Goal: Task Accomplishment & Management: Use online tool/utility

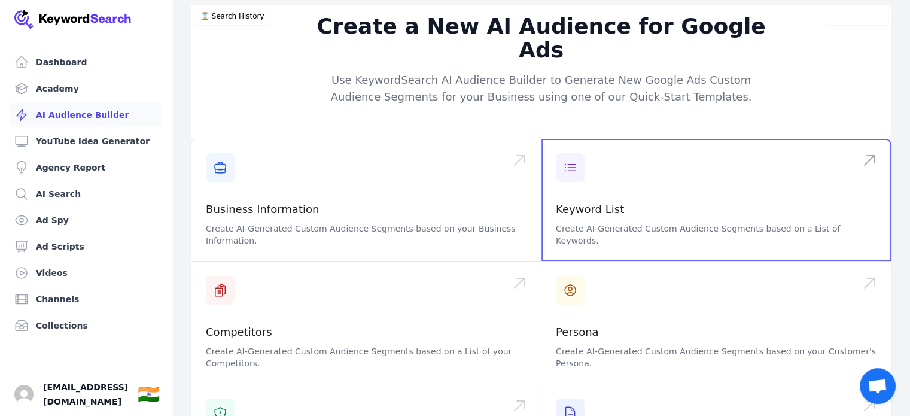
click at [611, 163] on span at bounding box center [715, 200] width 349 height 122
click at [635, 161] on span at bounding box center [715, 200] width 349 height 122
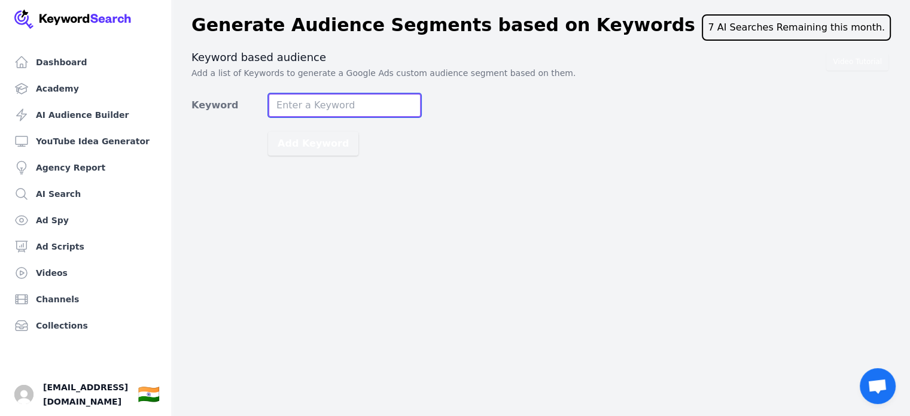
click at [327, 103] on input "Keyword" at bounding box center [344, 105] width 153 height 24
paste input "Amazon Business"
type input "Amazon Business"
click at [268, 132] on button "Add Keyword" at bounding box center [313, 144] width 90 height 24
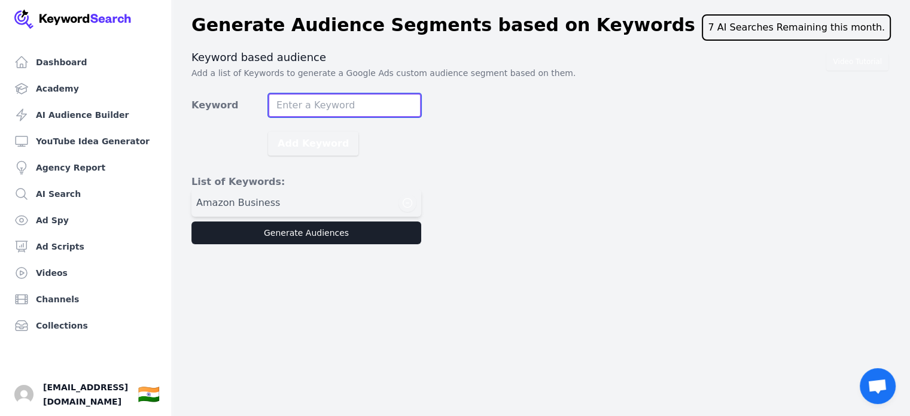
paste input "Amazon Business Account"
type input "Amazon Business Account"
click at [268, 132] on button "Add Keyword" at bounding box center [313, 144] width 90 height 24
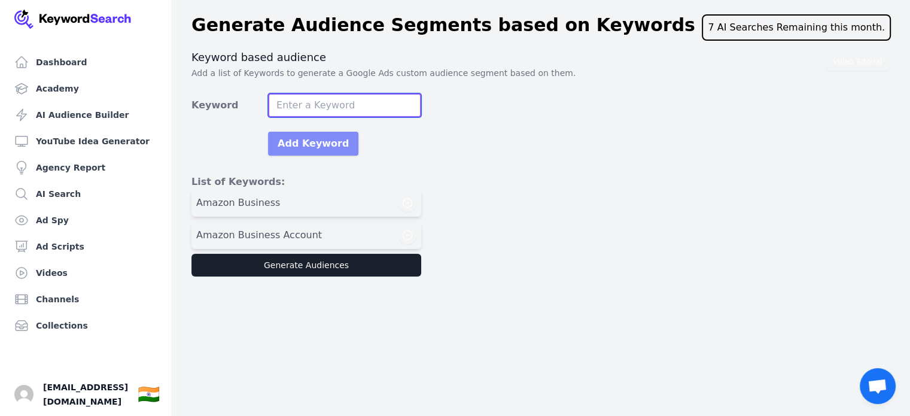
paste input "Selling on Amazon"
type input "Selling on Amazon"
click at [268, 132] on button "Add Keyword" at bounding box center [313, 144] width 90 height 24
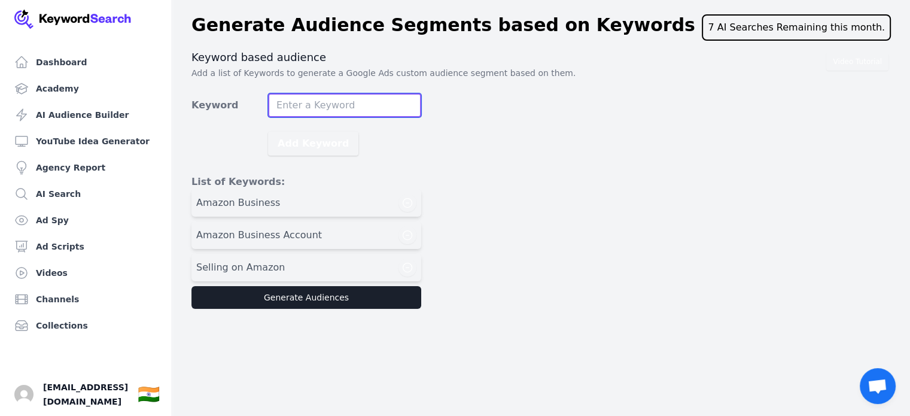
paste input "Fulfillment by Amazon"
type input "Fulfillment by Amazon"
click at [268, 132] on button "Add Keyword" at bounding box center [313, 144] width 90 height 24
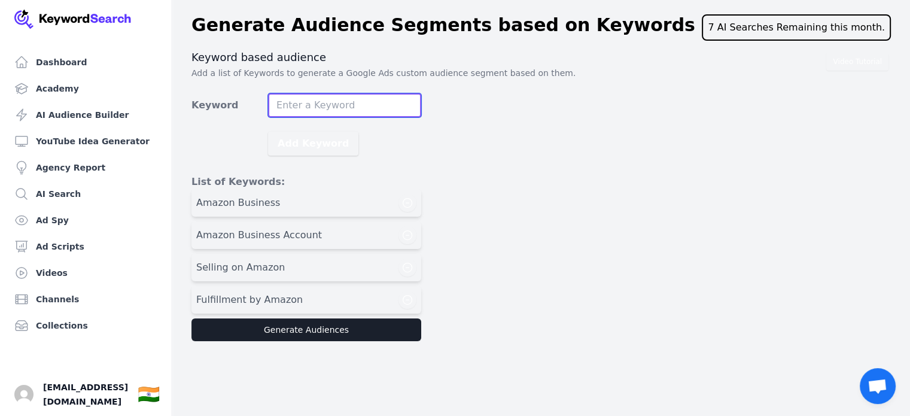
click at [268, 132] on button "Add Keyword" at bounding box center [313, 144] width 90 height 24
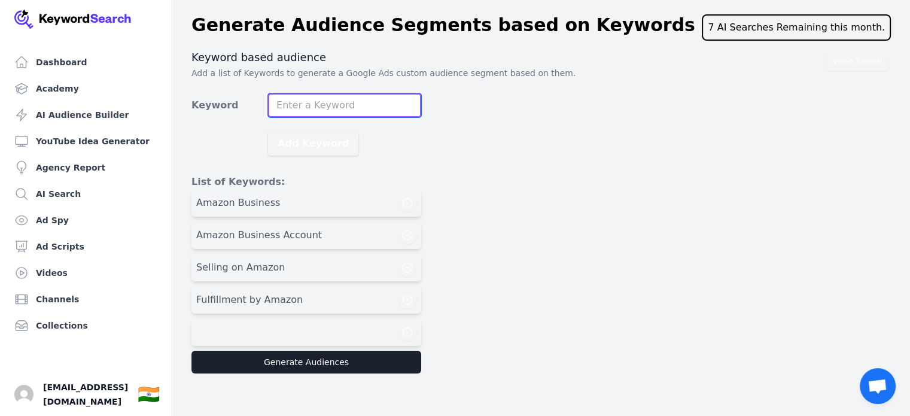
paste input "Online Marketplaces"
type input "Online Marketplaces"
click at [268, 132] on button "Add Keyword" at bounding box center [313, 144] width 90 height 24
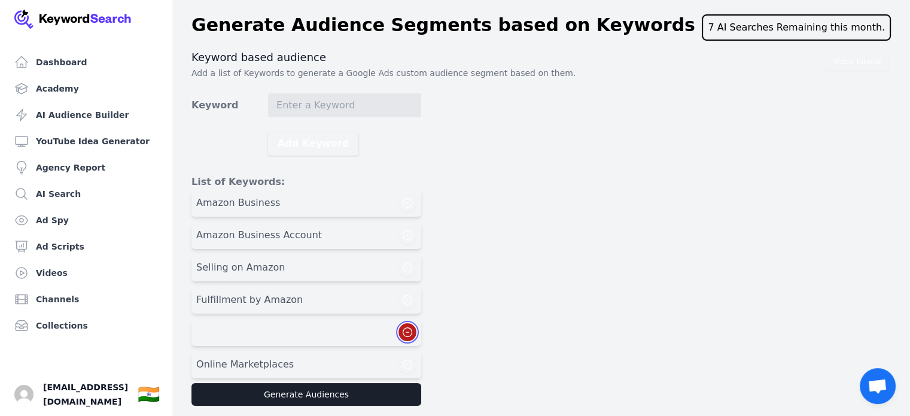
click at [404, 328] on icon "button" at bounding box center [407, 332] width 9 height 9
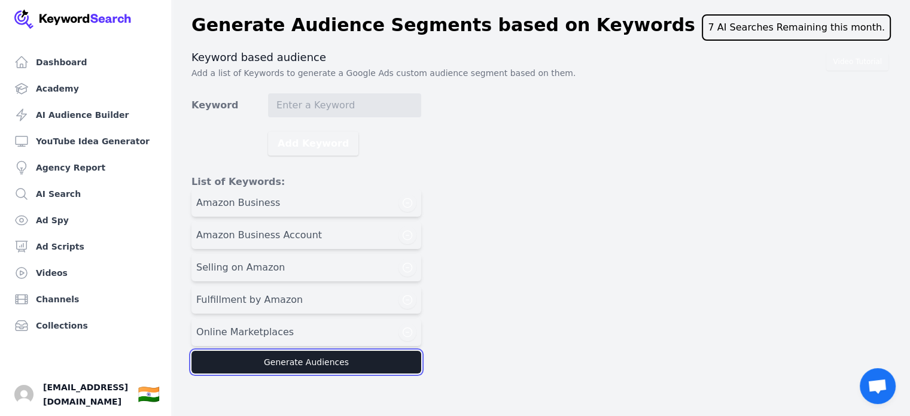
click at [351, 358] on button "Generate Audiences" at bounding box center [306, 361] width 230 height 23
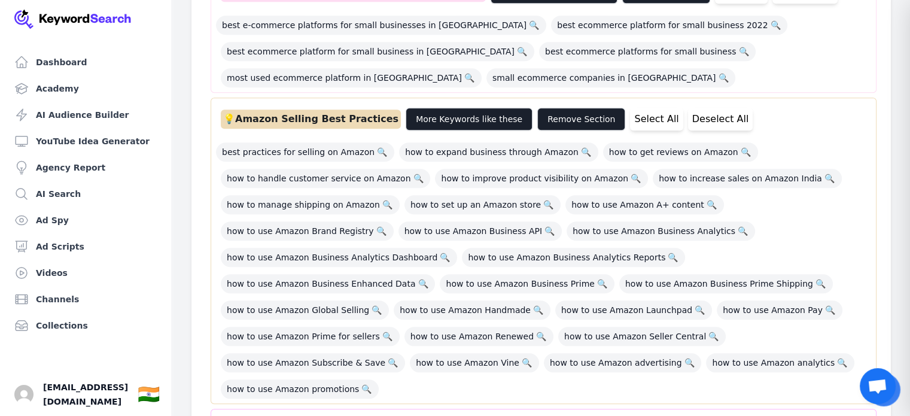
scroll to position [1093, 0]
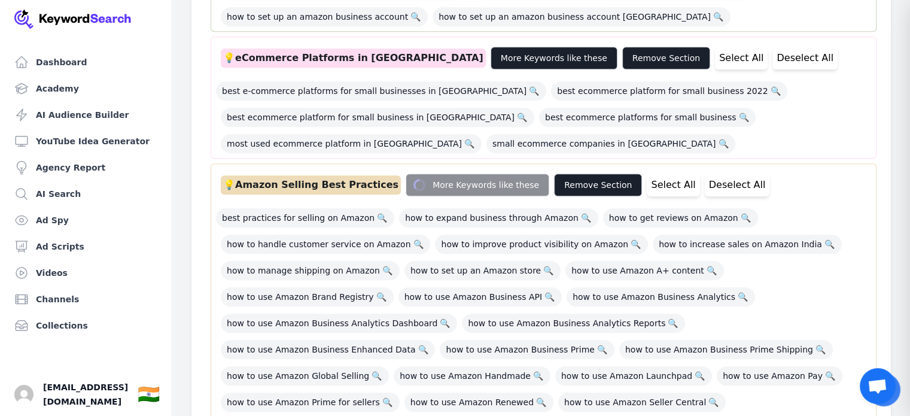
scroll to position [1031, 0]
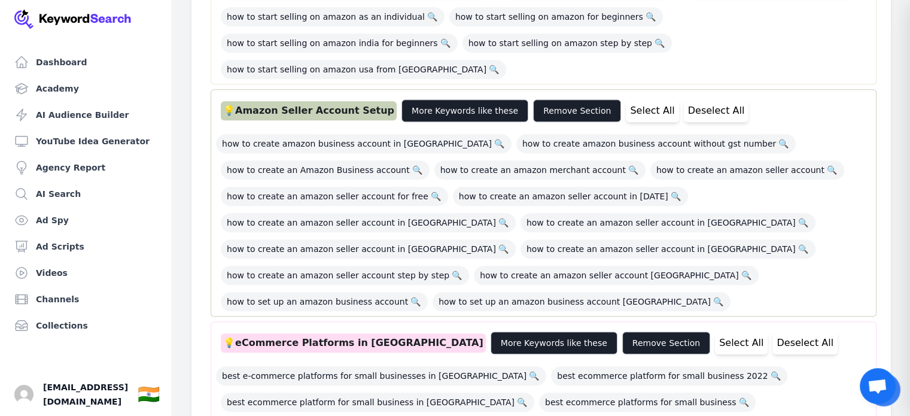
scroll to position [750, 0]
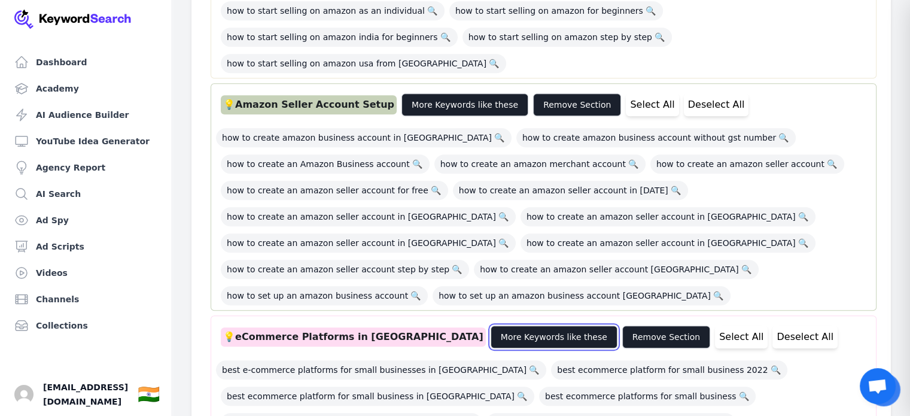
click at [490, 325] on button "More Keywords like these" at bounding box center [553, 336] width 127 height 23
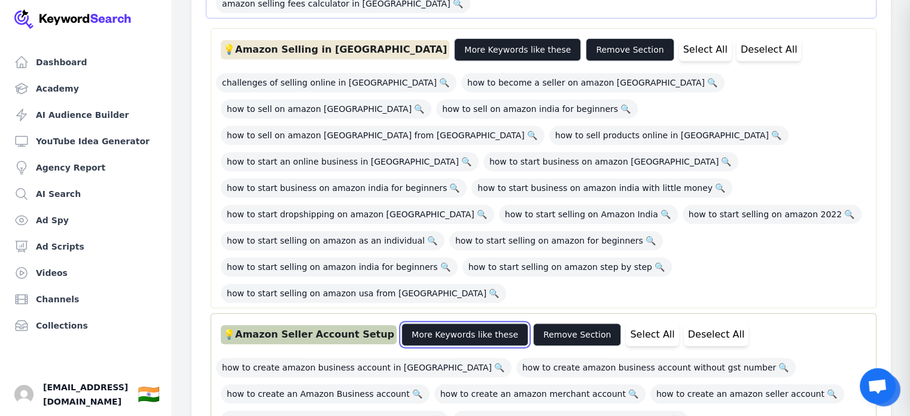
click at [459, 323] on button "More Keywords like these" at bounding box center [464, 334] width 127 height 23
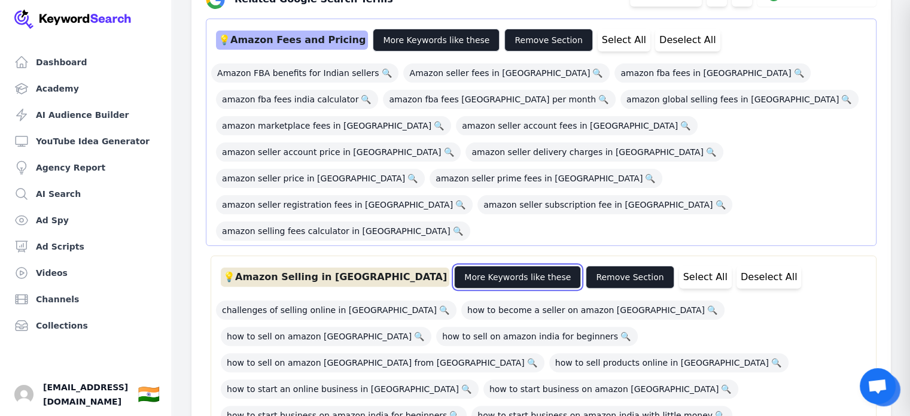
click at [454, 266] on button "More Keywords like these" at bounding box center [517, 277] width 127 height 23
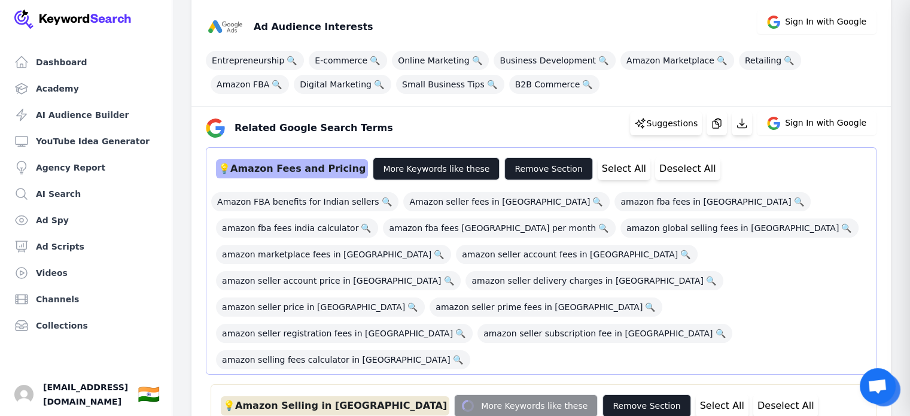
scroll to position [162, 0]
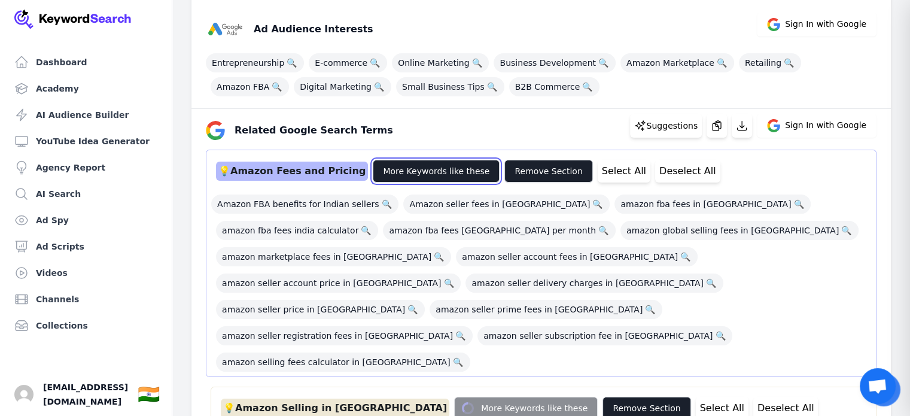
click at [421, 163] on button "More Keywords like these" at bounding box center [436, 171] width 127 height 23
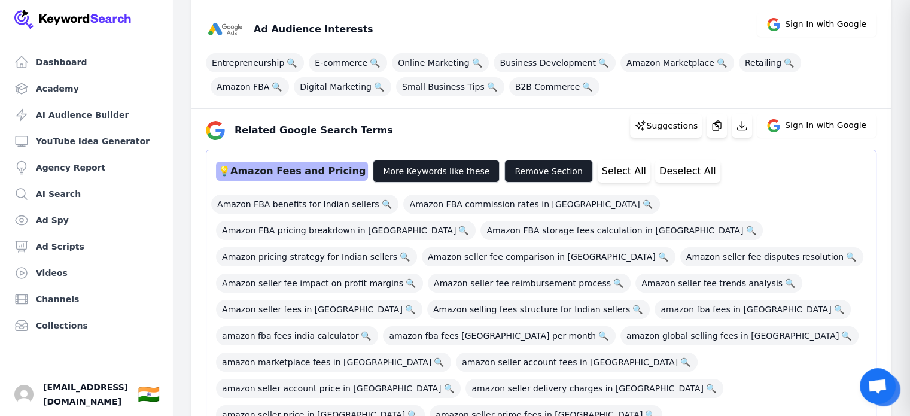
click at [279, 169] on div "💡 Amazon Fees and Pricing" at bounding box center [292, 170] width 152 height 19
copy div "💡 Amazon Fees and Pricing"
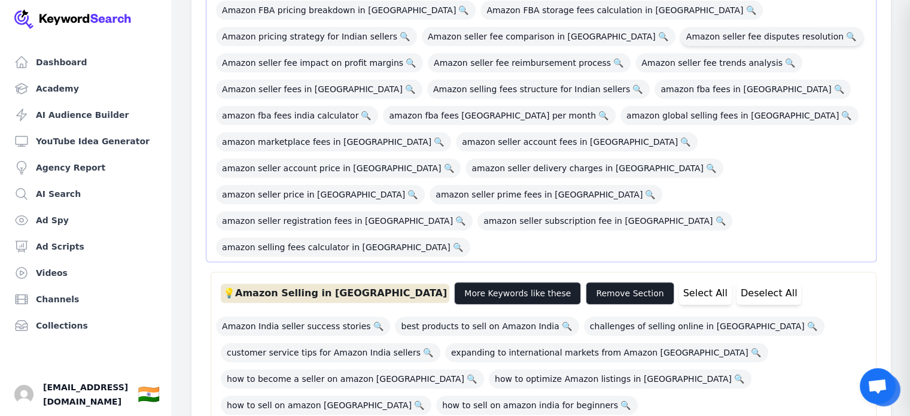
scroll to position [385, 0]
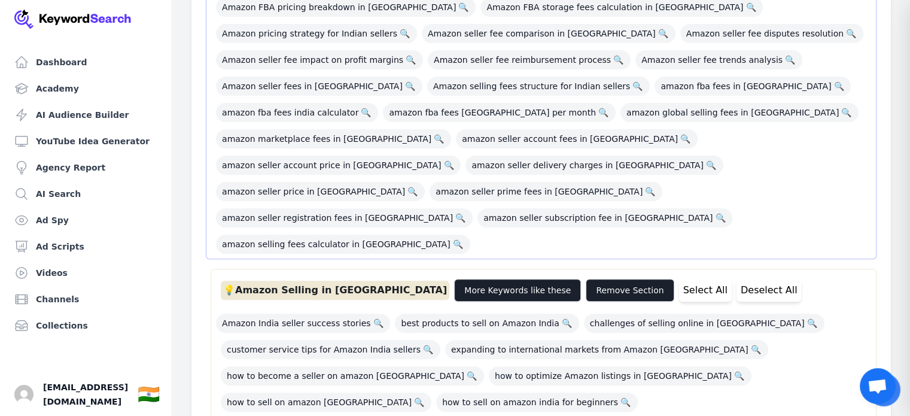
click at [309, 281] on div "💡 Amazon Selling in [GEOGRAPHIC_DATA]" at bounding box center [335, 290] width 228 height 19
copy div "💡 Amazon Selling in [GEOGRAPHIC_DATA]"
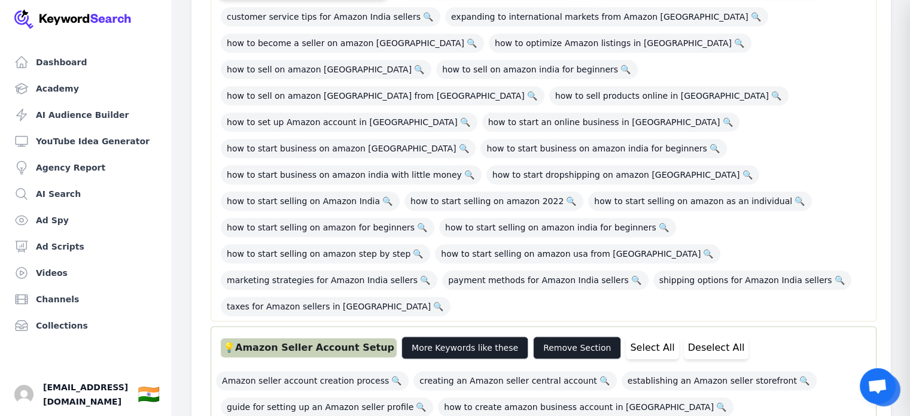
scroll to position [764, 0]
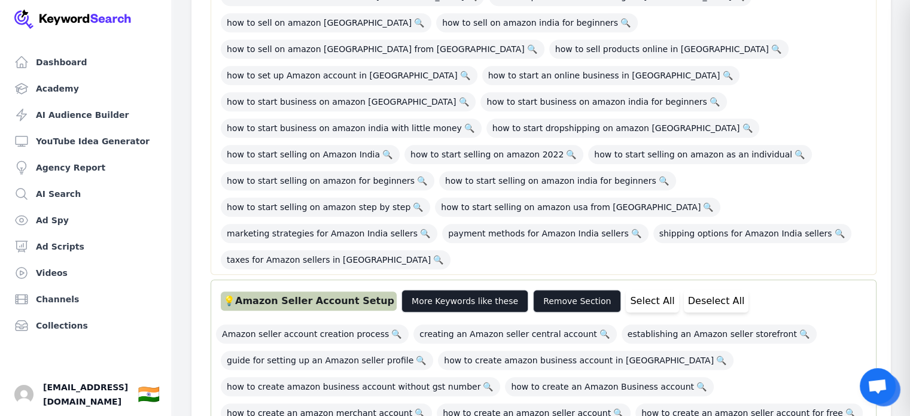
click at [297, 285] on div "💡 Amazon Seller Account Setup More Keywords like these Remove Section Select Al…" at bounding box center [543, 301] width 655 height 32
copy div "💡 Amazon Seller Account Setup"
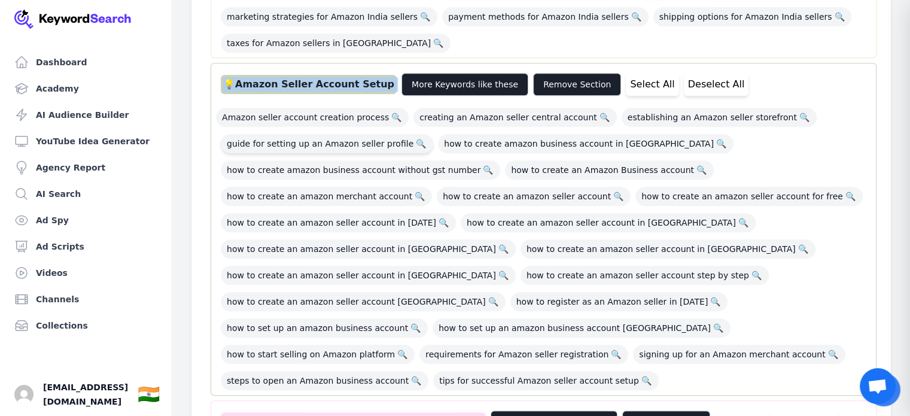
scroll to position [982, 0]
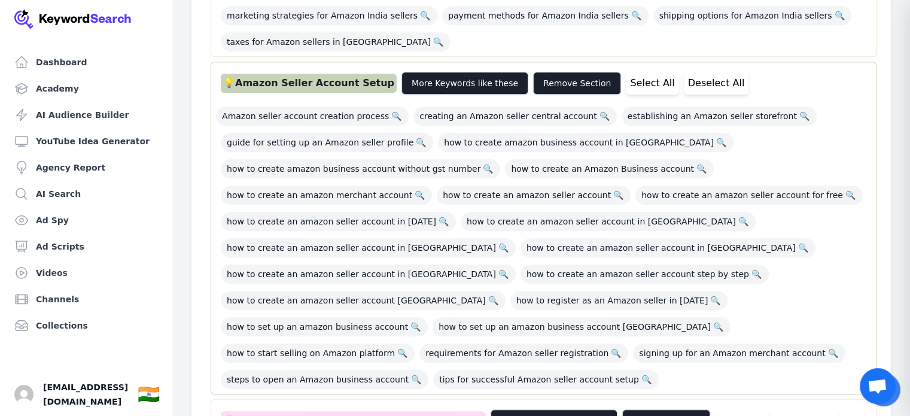
click at [313, 411] on div "💡 eCommerce Platforms in [GEOGRAPHIC_DATA]" at bounding box center [353, 420] width 265 height 19
copy div "💡 eCommerce Platforms in [GEOGRAPHIC_DATA]"
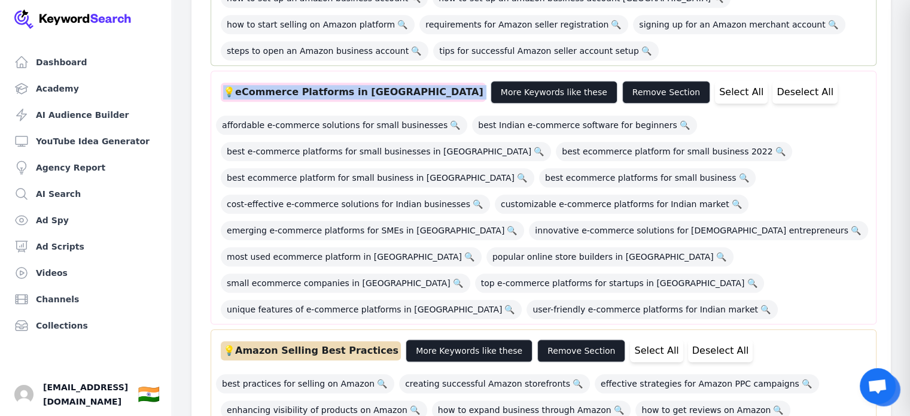
scroll to position [1373, 0]
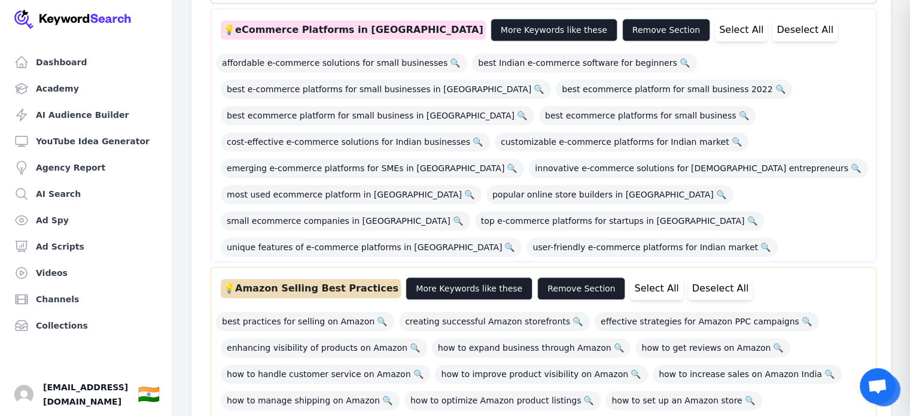
click at [316, 279] on div "💡 Amazon Selling Best Practices" at bounding box center [311, 288] width 180 height 19
copy div "💡 Amazon Selling Best Practices"
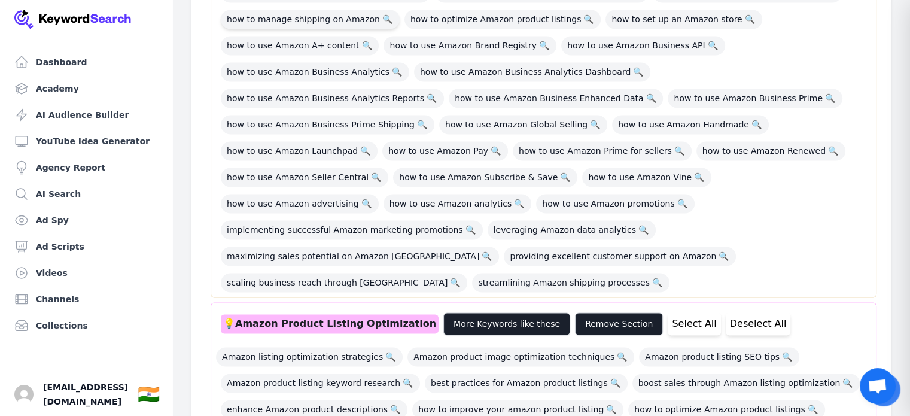
scroll to position [1766, 0]
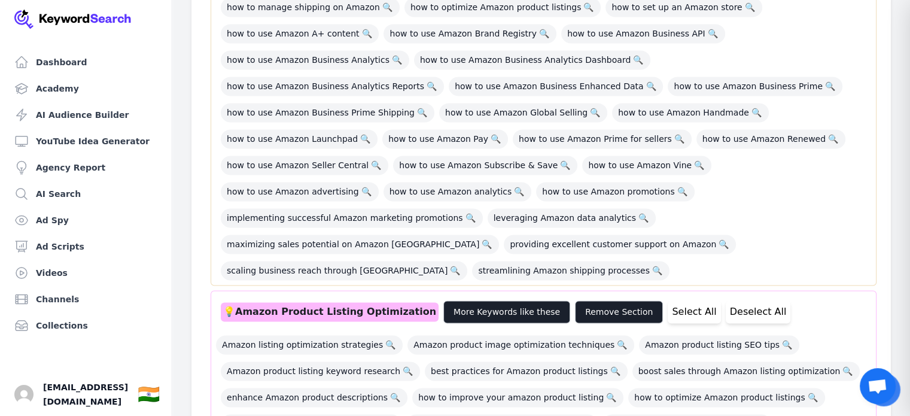
click at [299, 302] on div "💡 Amazon Product Listing Optimization" at bounding box center [330, 311] width 218 height 19
copy div "💡 Amazon Product Listing Optimization"
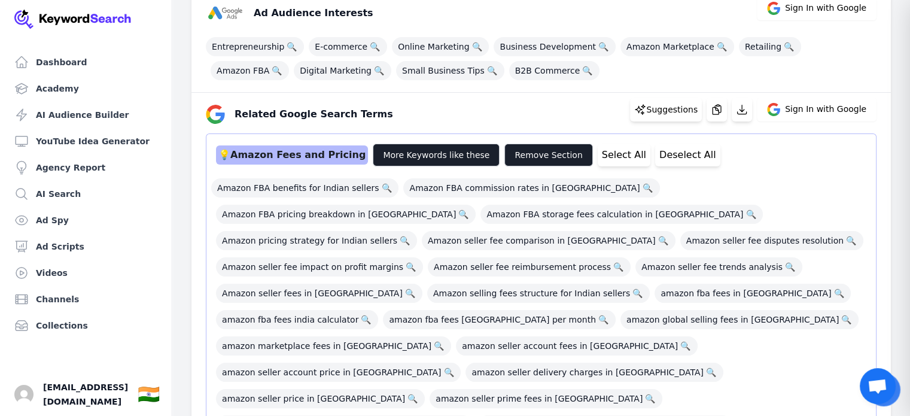
scroll to position [179, 0]
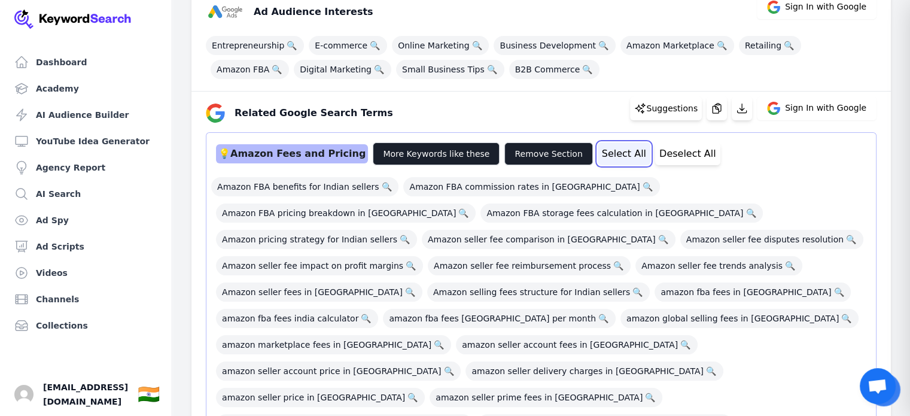
click at [609, 159] on button "Select All" at bounding box center [624, 153] width 53 height 23
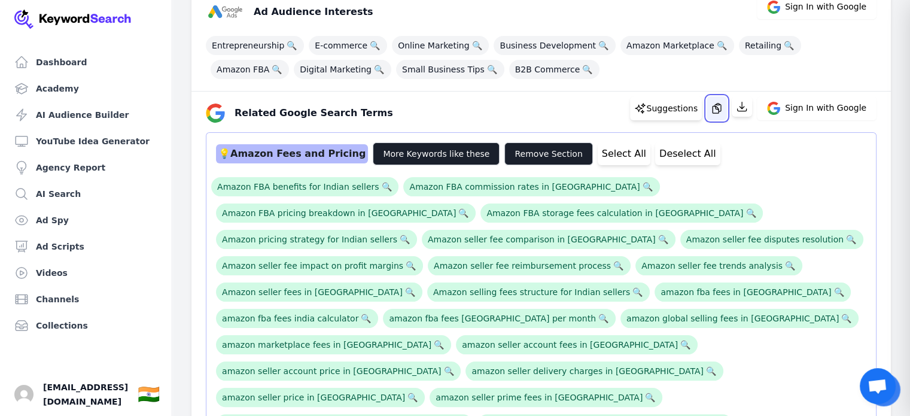
click at [719, 114] on icon "button" at bounding box center [717, 108] width 12 height 12
click at [655, 149] on button "Deselect All" at bounding box center [687, 153] width 65 height 23
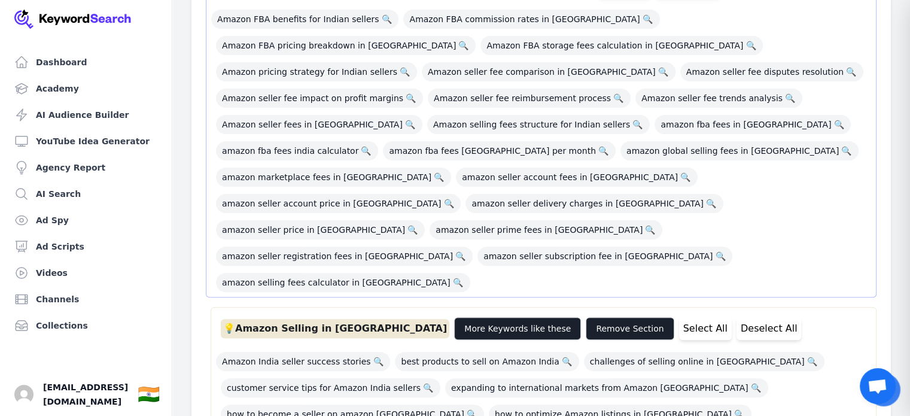
scroll to position [349, 0]
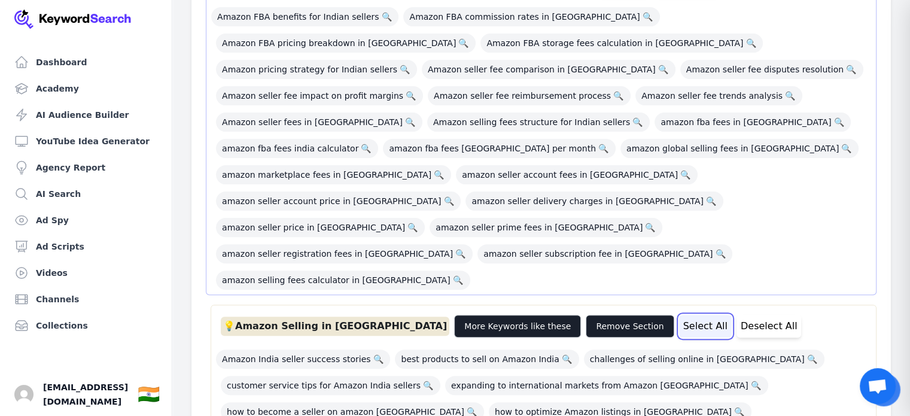
click at [679, 315] on button "Select All" at bounding box center [705, 326] width 53 height 23
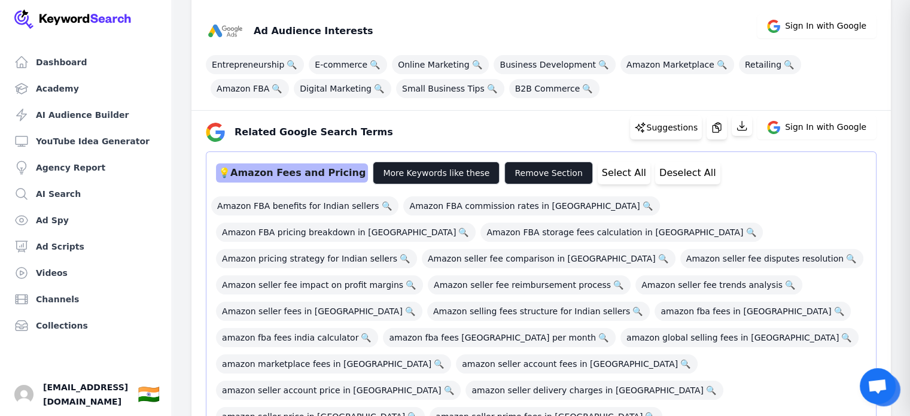
scroll to position [148, 0]
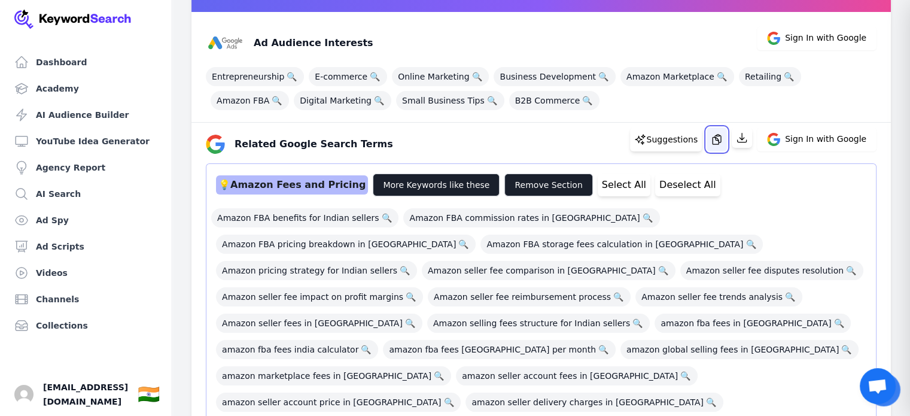
click at [723, 135] on icon "button" at bounding box center [717, 139] width 12 height 12
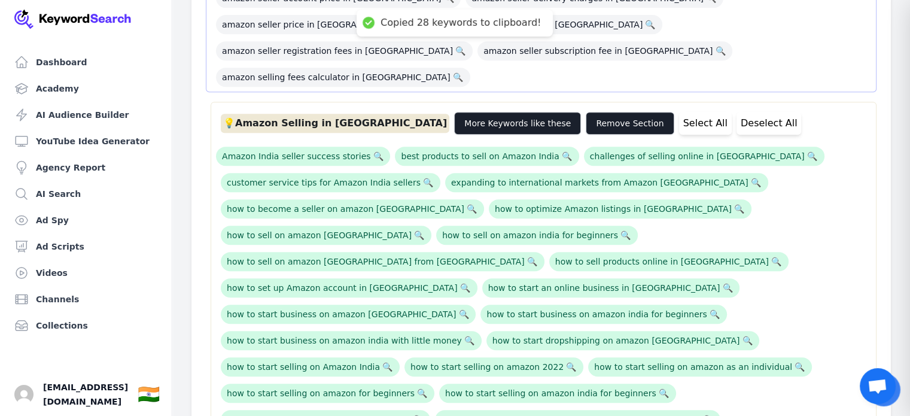
scroll to position [553, 0]
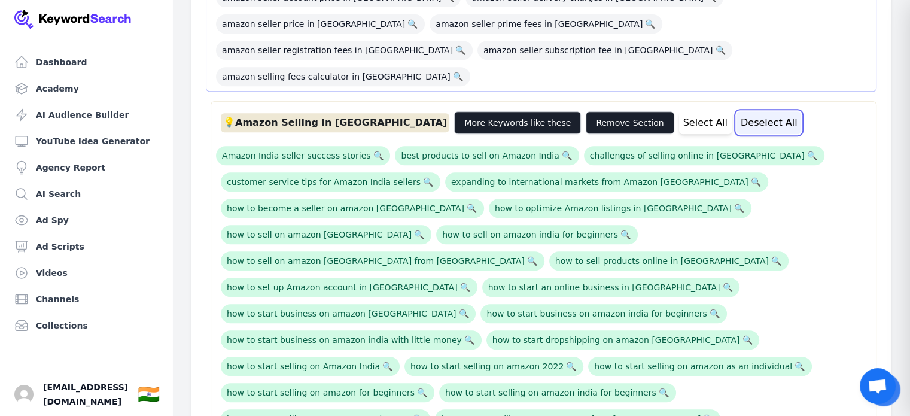
click at [736, 111] on button "Deselect All" at bounding box center [768, 122] width 65 height 23
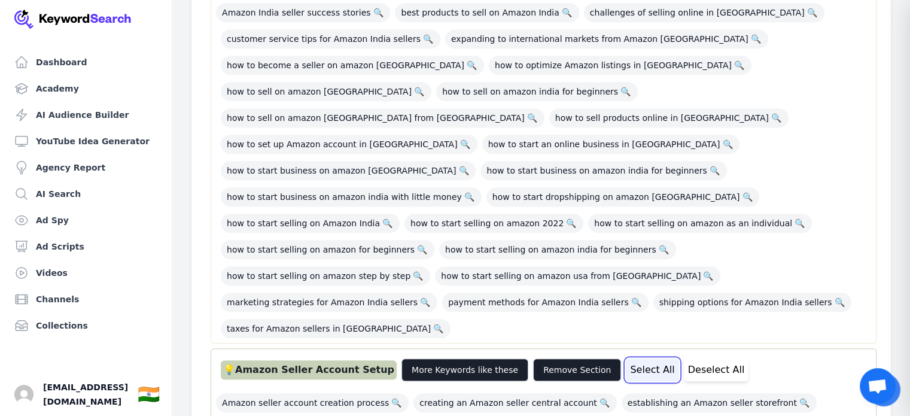
click at [626, 358] on button "Select All" at bounding box center [652, 369] width 53 height 23
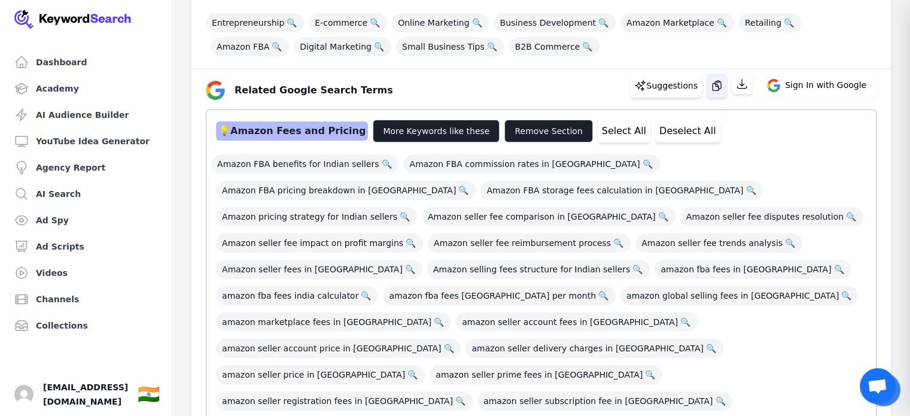
scroll to position [203, 0]
click at [727, 83] on button "button" at bounding box center [716, 85] width 20 height 24
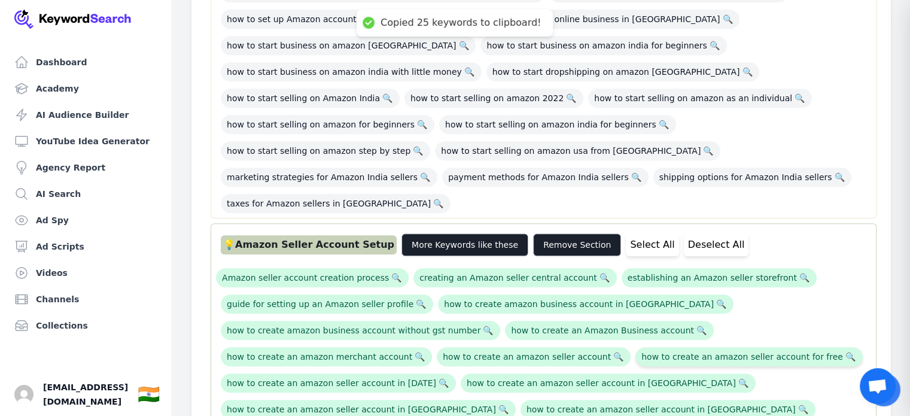
scroll to position [817, 0]
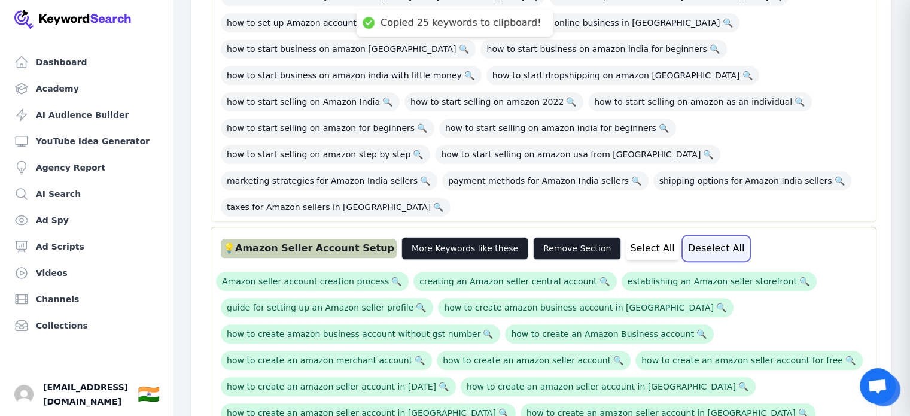
click at [684, 237] on button "Deselect All" at bounding box center [716, 248] width 65 height 23
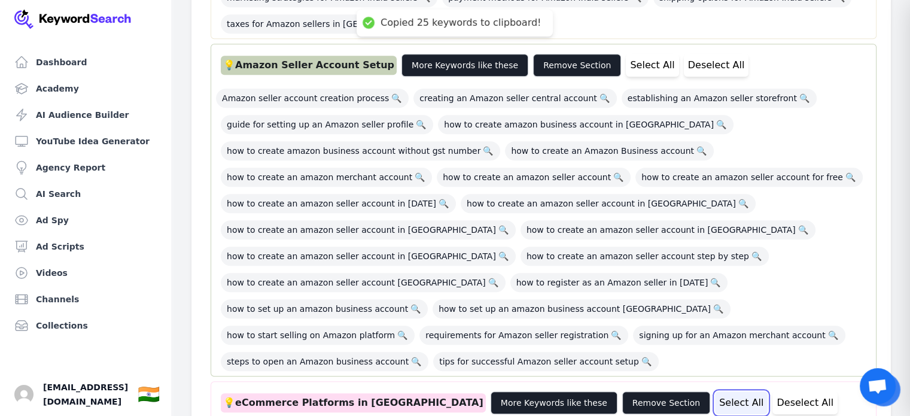
click at [715, 391] on button "Select All" at bounding box center [741, 402] width 53 height 23
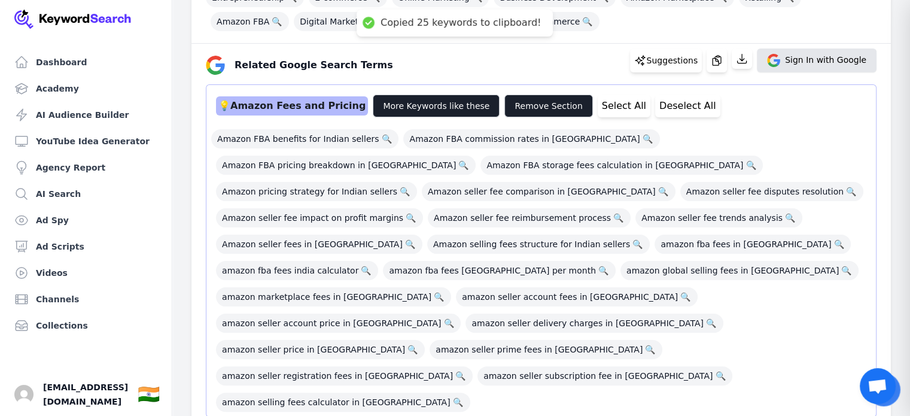
scroll to position [227, 0]
click at [710, 66] on div "Suggestions Sign In with Google" at bounding box center [753, 61] width 246 height 24
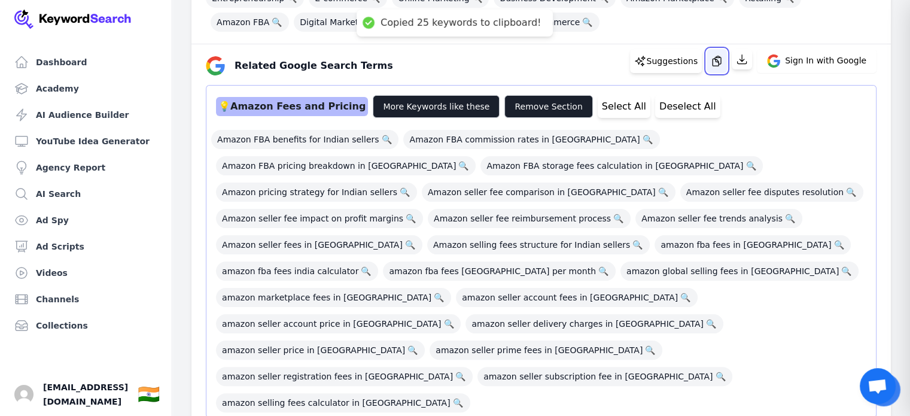
click at [720, 57] on icon "button" at bounding box center [716, 61] width 8 height 10
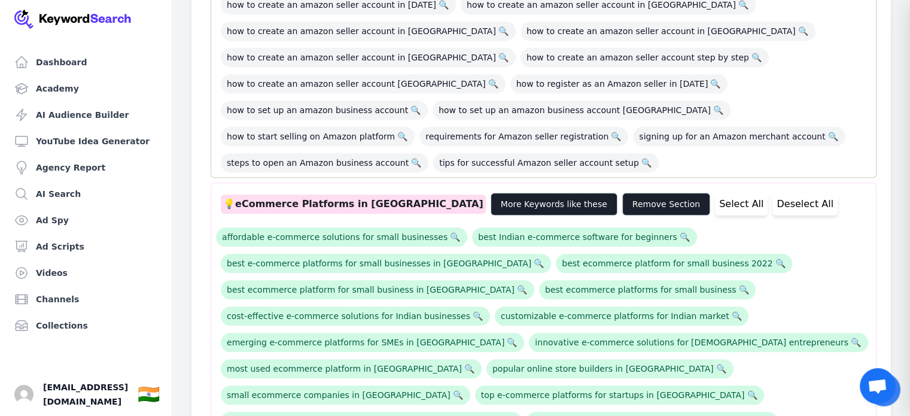
scroll to position [1205, 0]
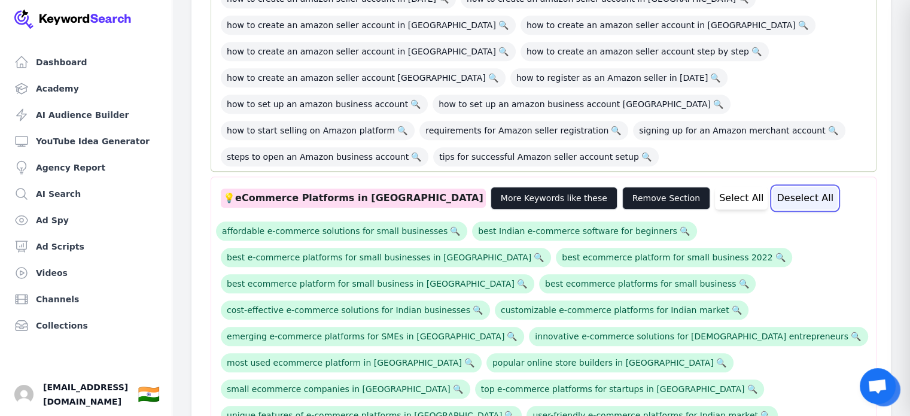
click at [772, 187] on button "Deselect All" at bounding box center [804, 198] width 65 height 23
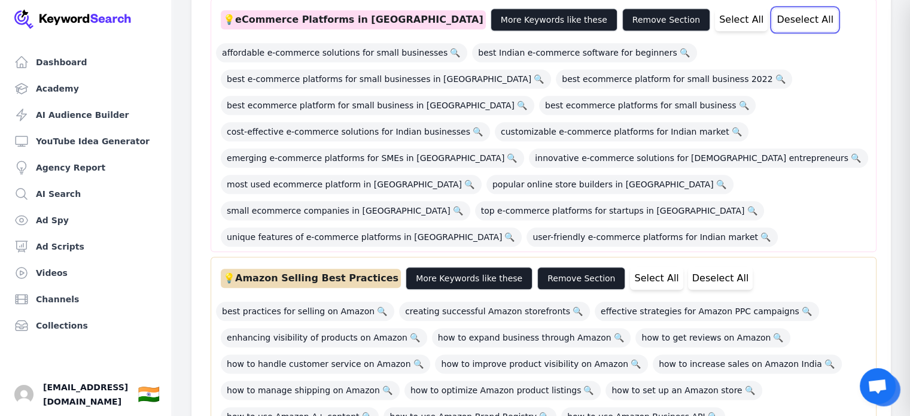
scroll to position [1388, 0]
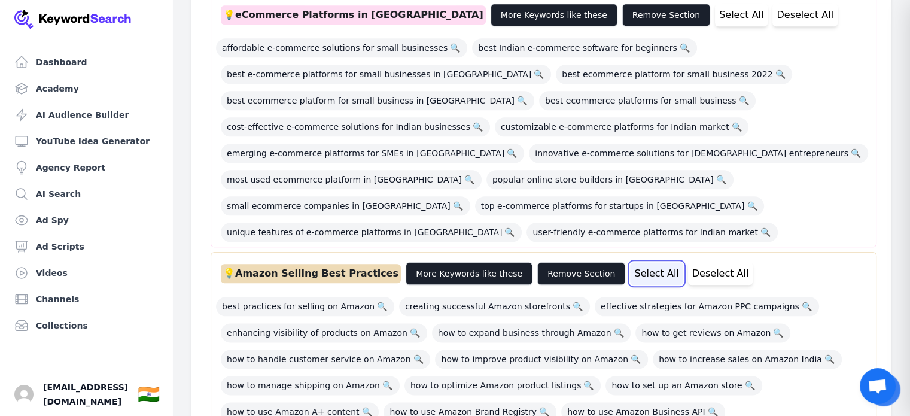
click at [633, 262] on button "Select All" at bounding box center [656, 273] width 53 height 23
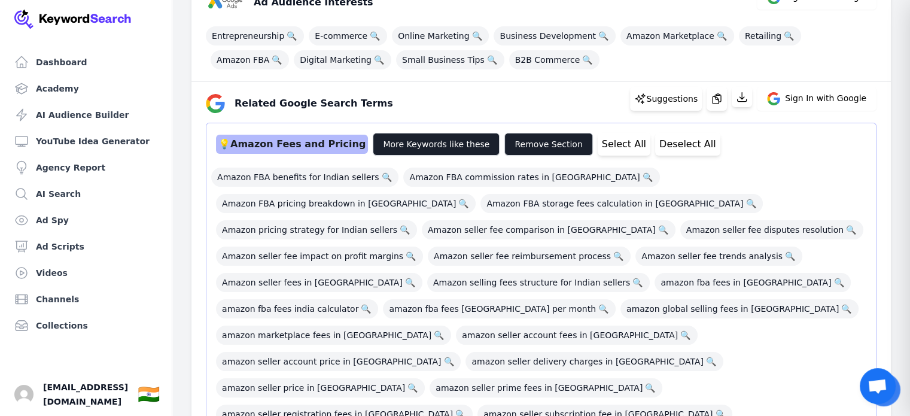
scroll to position [129, 0]
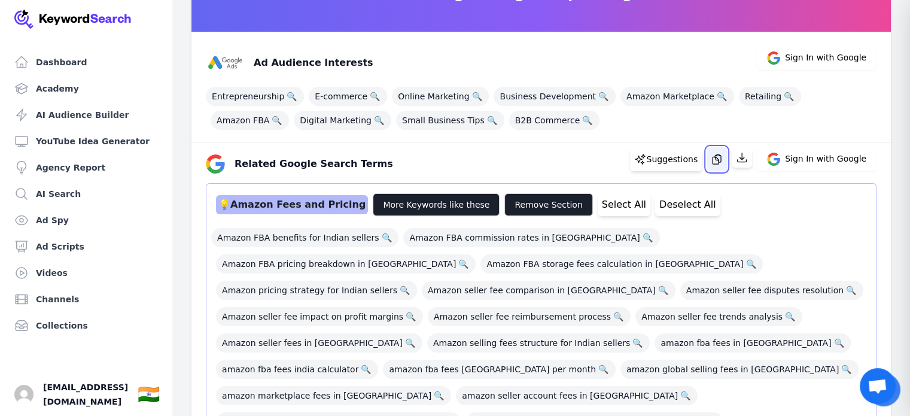
click at [715, 162] on icon "button" at bounding box center [717, 159] width 12 height 12
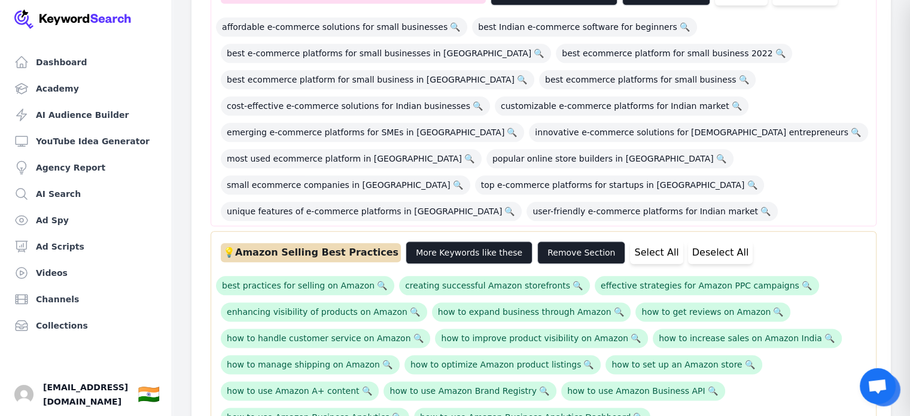
scroll to position [1409, 0]
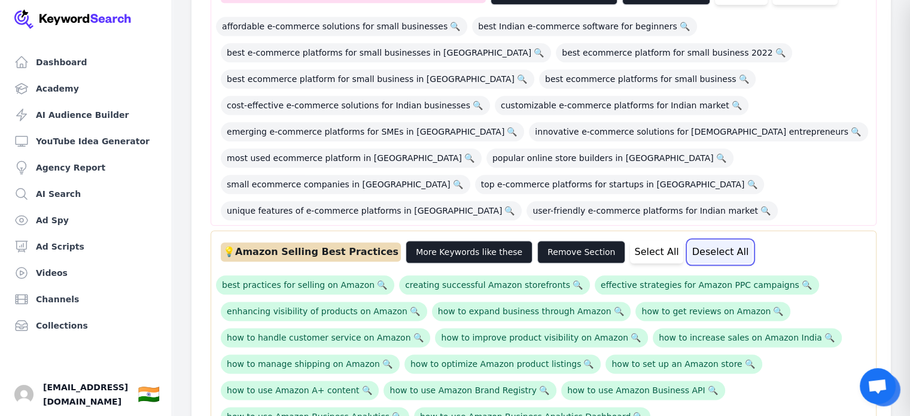
click at [688, 240] on button "Deselect All" at bounding box center [720, 251] width 65 height 23
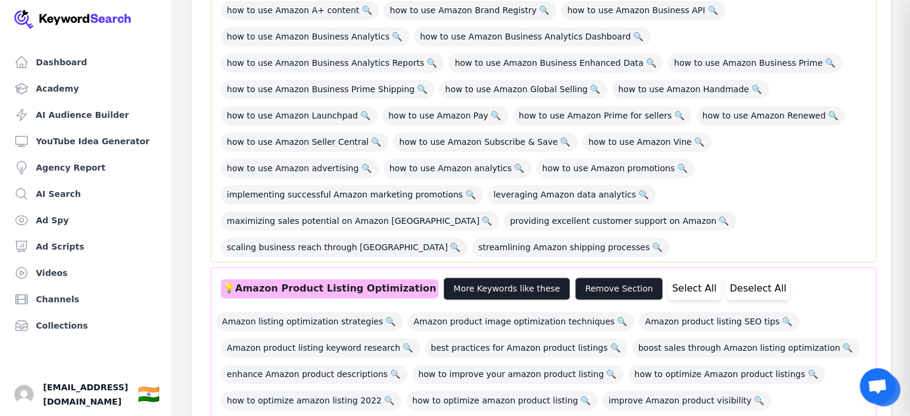
scroll to position [1794, 0]
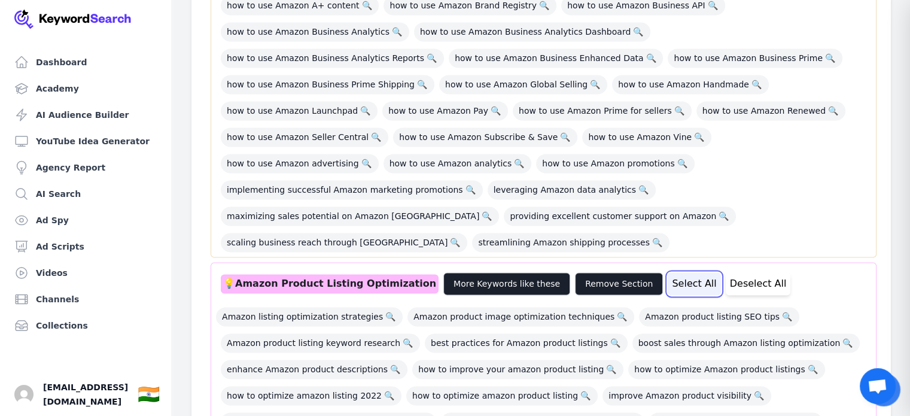
click at [668, 272] on button "Select All" at bounding box center [694, 283] width 53 height 23
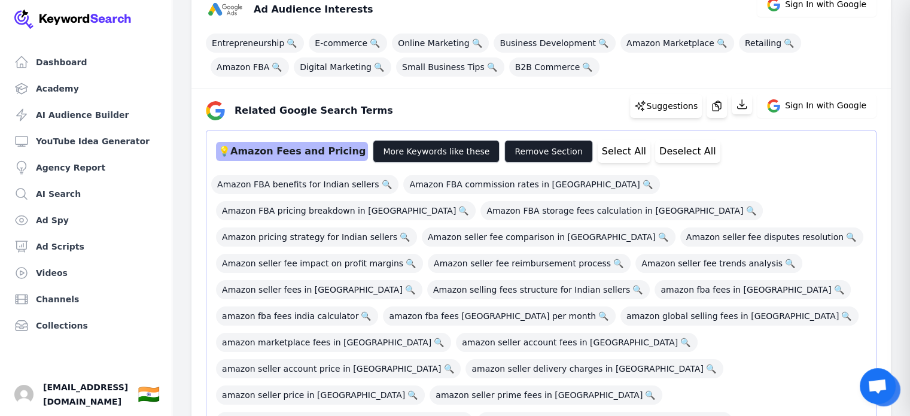
scroll to position [176, 0]
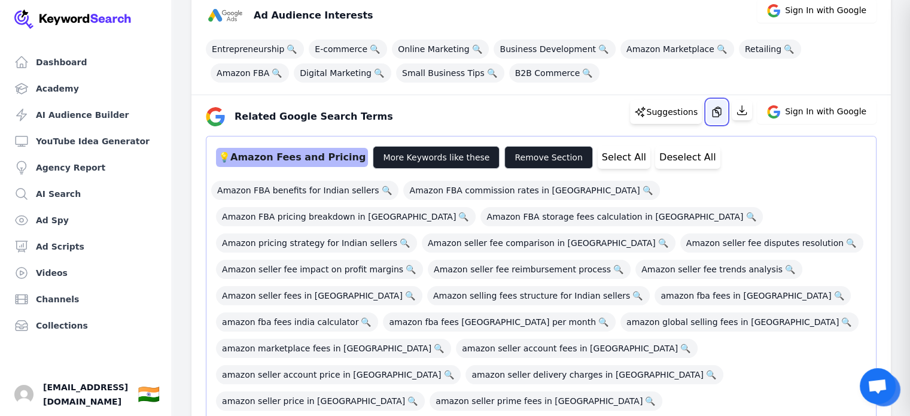
click at [713, 107] on button "button" at bounding box center [716, 112] width 20 height 24
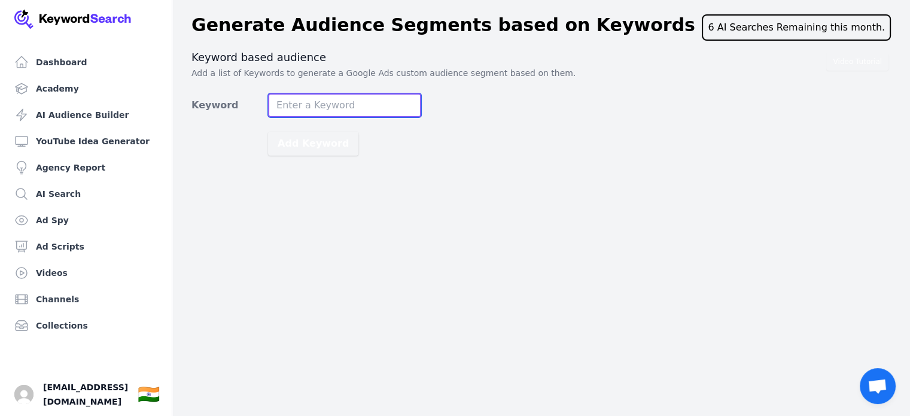
click at [315, 108] on input "Keyword" at bounding box center [344, 105] width 153 height 24
paste input "jewellery"
type input "how to grow jewellery business"
click at [268, 132] on button "Add Keyword" at bounding box center [313, 144] width 90 height 24
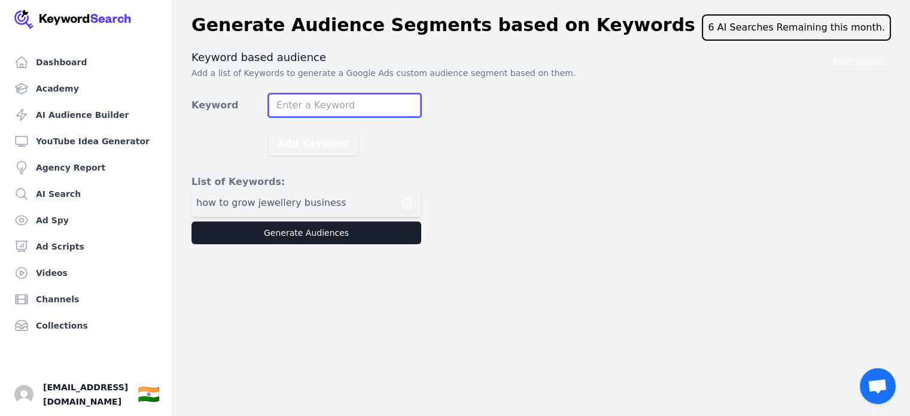
paste input "jewellery"
type input "jewellery business"
click at [268, 132] on button "Add Keyword" at bounding box center [313, 144] width 90 height 24
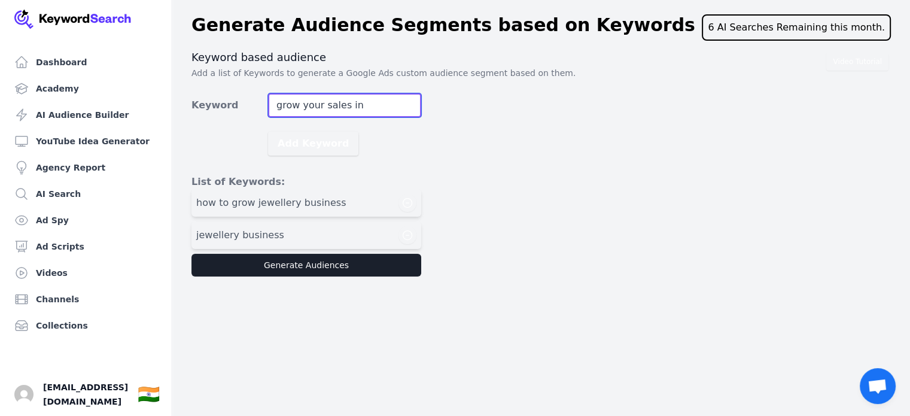
paste input "jewellery"
type input "grow your sales in jewellery business"
click at [268, 132] on button "Add Keyword" at bounding box center [313, 144] width 90 height 24
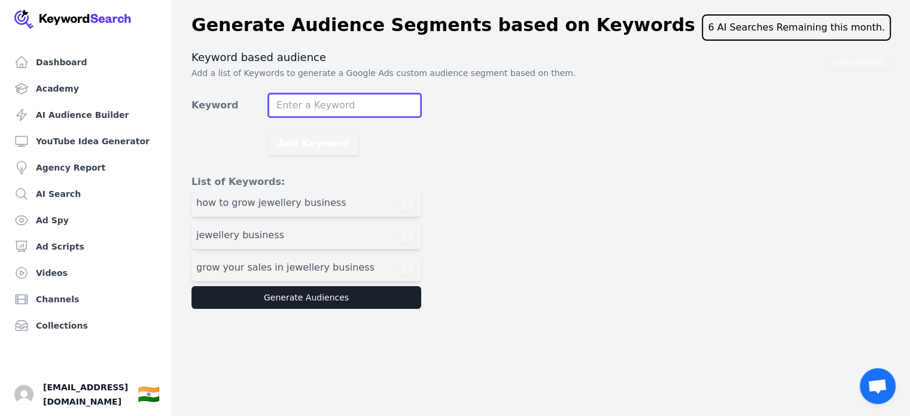
paste input "jewellery"
type input "jewellery business"
click at [268, 132] on button "Add Keyword" at bounding box center [313, 144] width 90 height 24
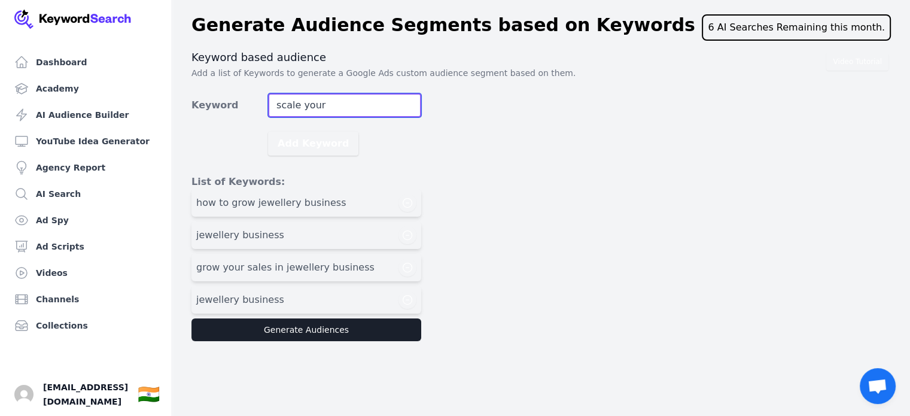
paste input "jewellery"
type input "scale your jewellery business"
click at [268, 132] on button "Add Keyword" at bounding box center [313, 144] width 90 height 24
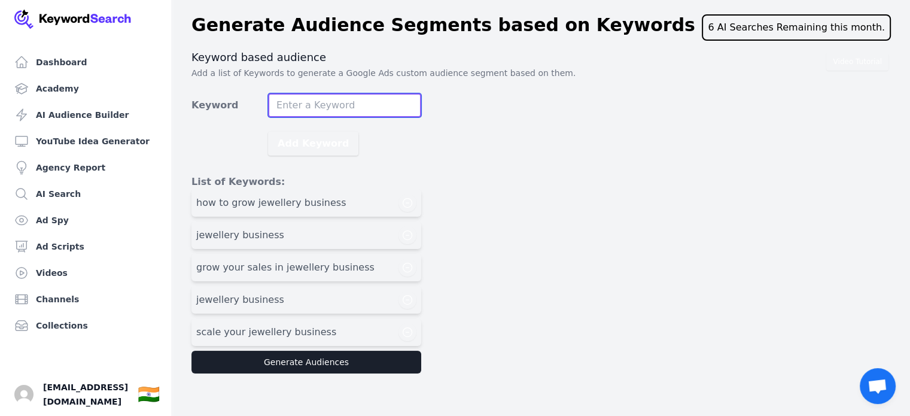
scroll to position [14, 0]
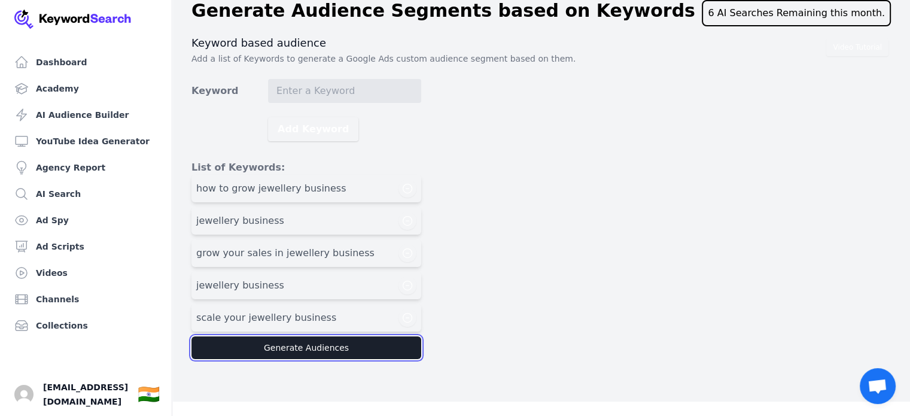
click at [310, 345] on button "Generate Audiences" at bounding box center [306, 347] width 230 height 23
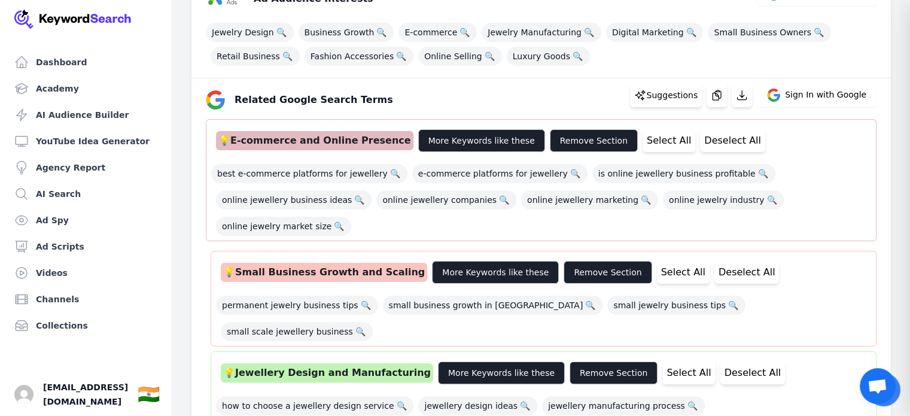
scroll to position [193, 0]
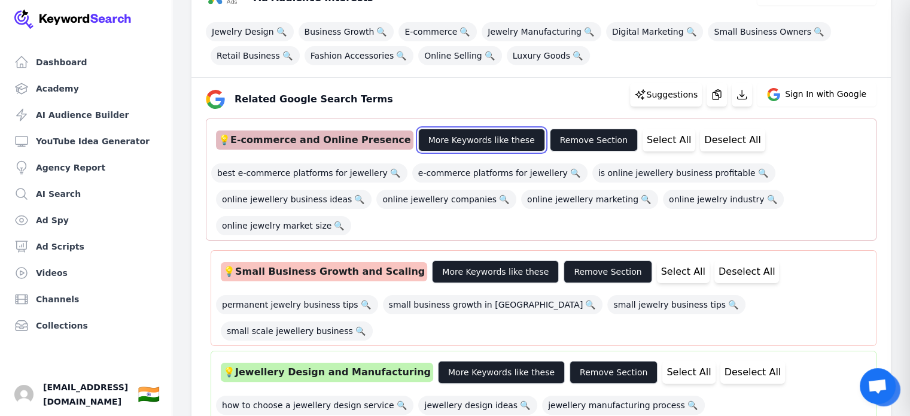
click at [477, 138] on button "More Keywords like these" at bounding box center [481, 140] width 127 height 23
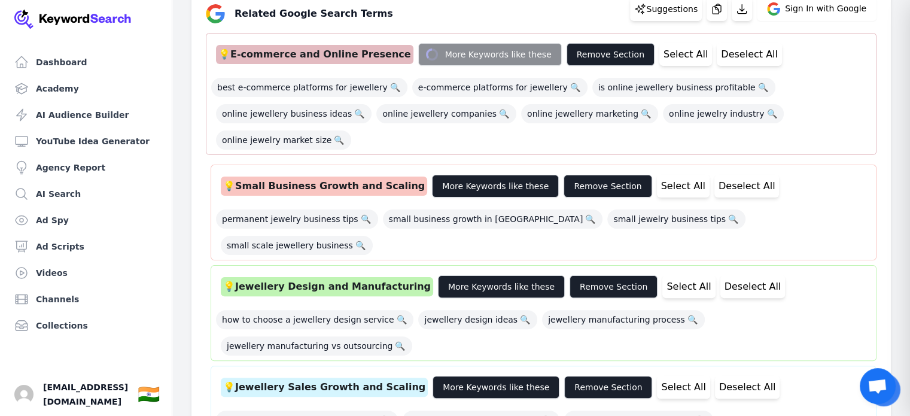
scroll to position [280, 0]
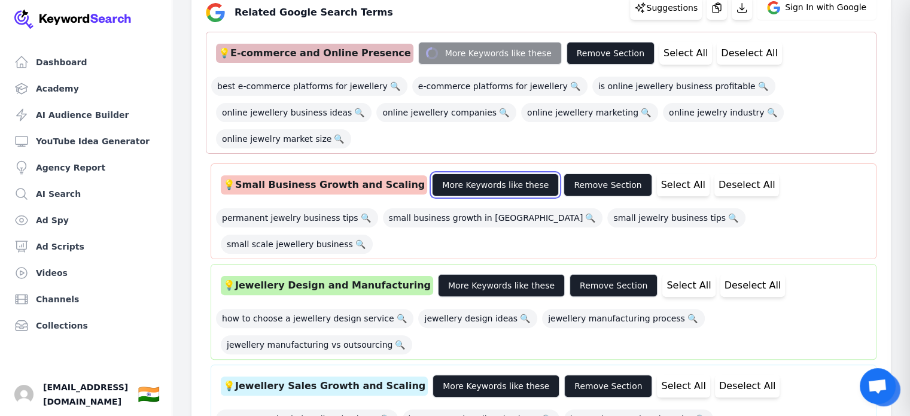
click at [483, 186] on button "More Keywords like these" at bounding box center [495, 184] width 127 height 23
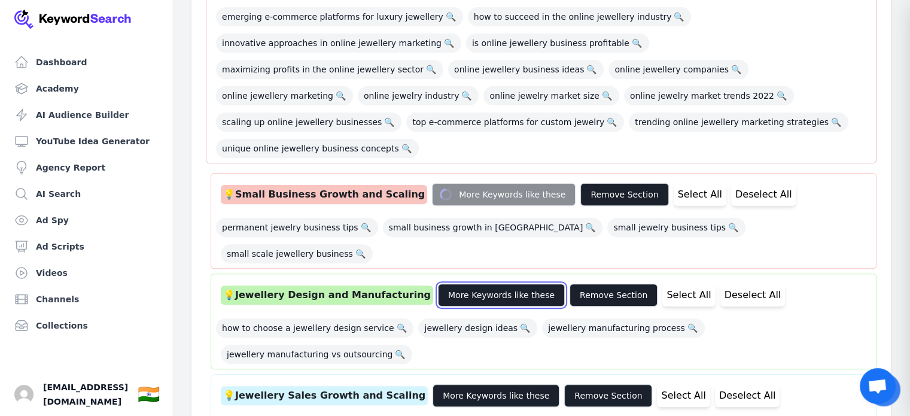
scroll to position [383, 0]
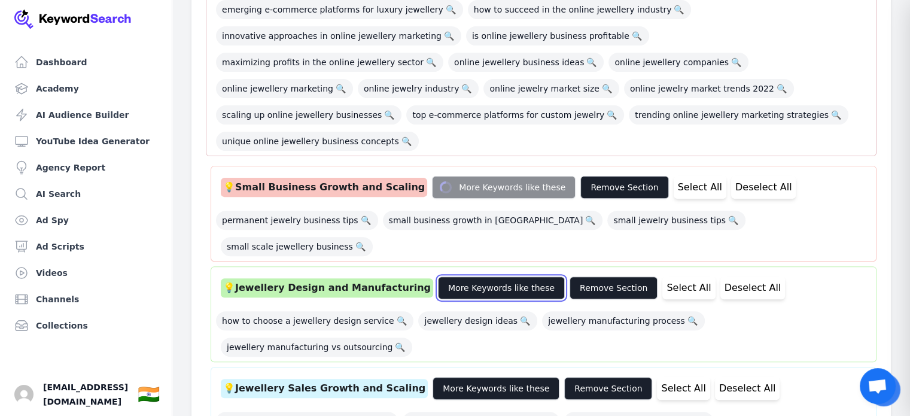
click at [462, 276] on button "More Keywords like these" at bounding box center [501, 287] width 127 height 23
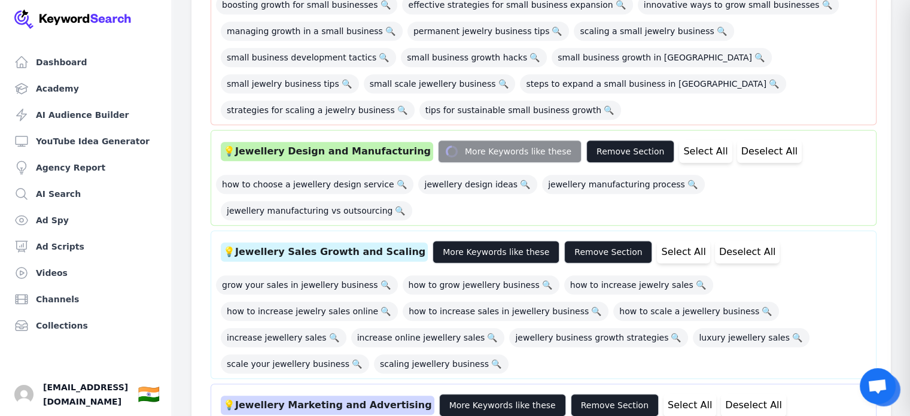
scroll to position [600, 0]
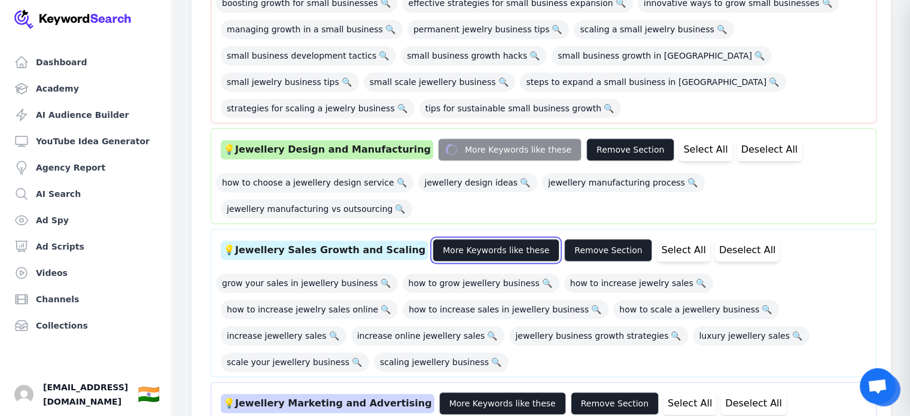
click at [482, 239] on button "More Keywords like these" at bounding box center [495, 250] width 127 height 23
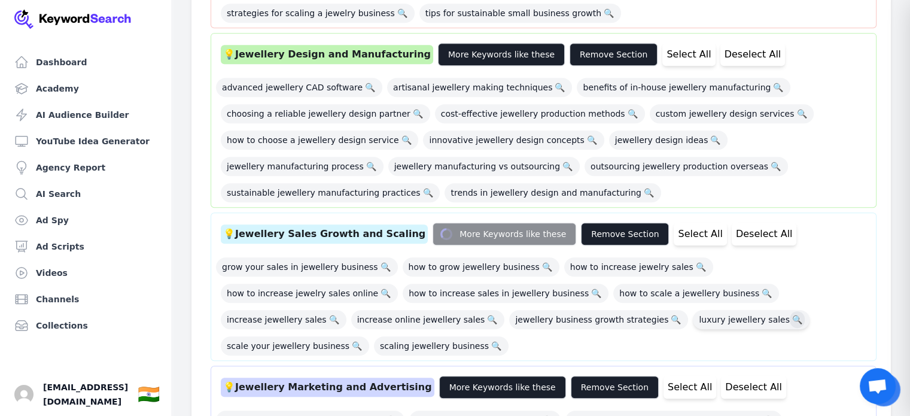
scroll to position [696, 0]
click at [481, 329] on div "grow your sales in jewellery business 🔍 how to grow jewellery business 🔍 how to…" at bounding box center [543, 301] width 655 height 105
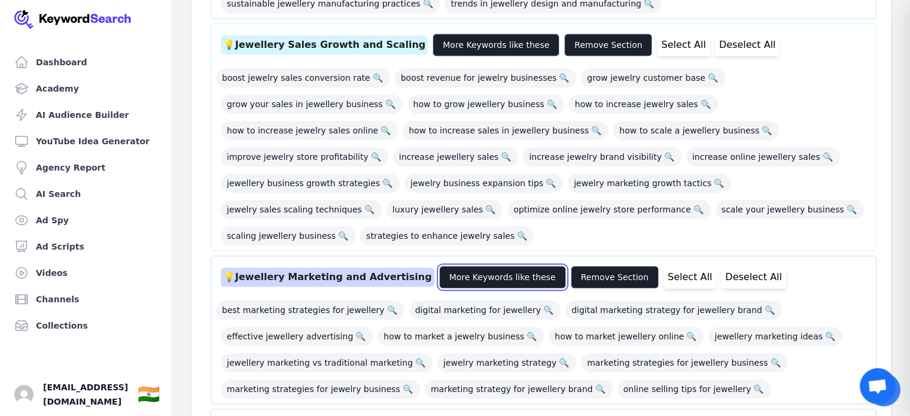
click at [490, 266] on button "More Keywords like these" at bounding box center [502, 277] width 127 height 23
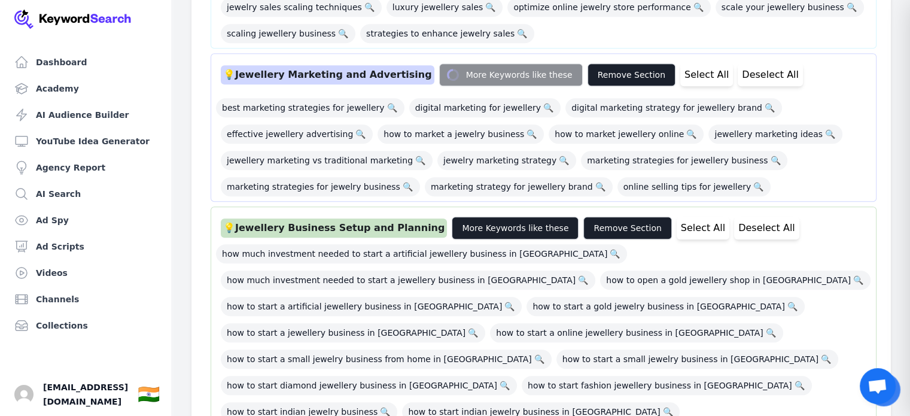
scroll to position [1087, 0]
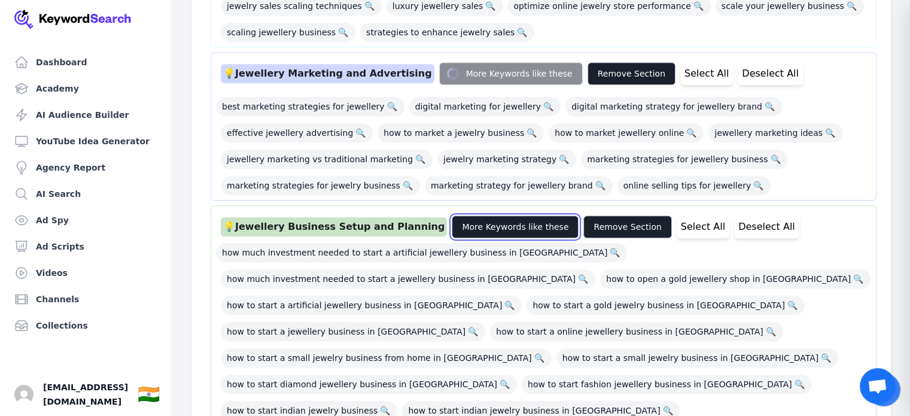
click at [493, 215] on button "More Keywords like these" at bounding box center [515, 226] width 127 height 23
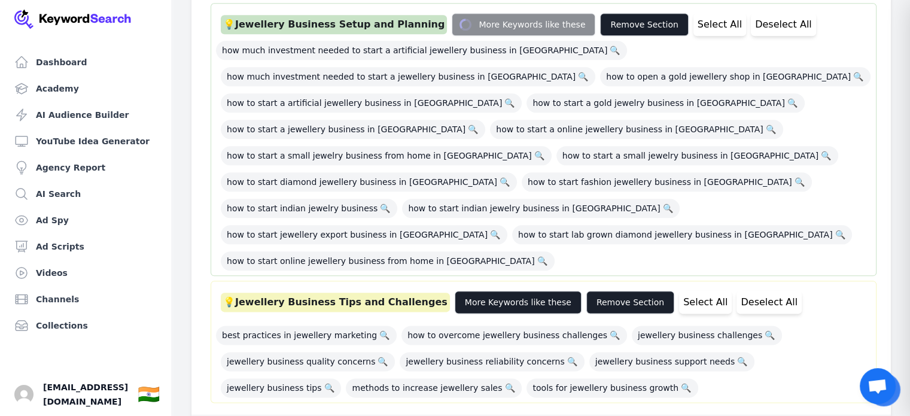
scroll to position [1395, 0]
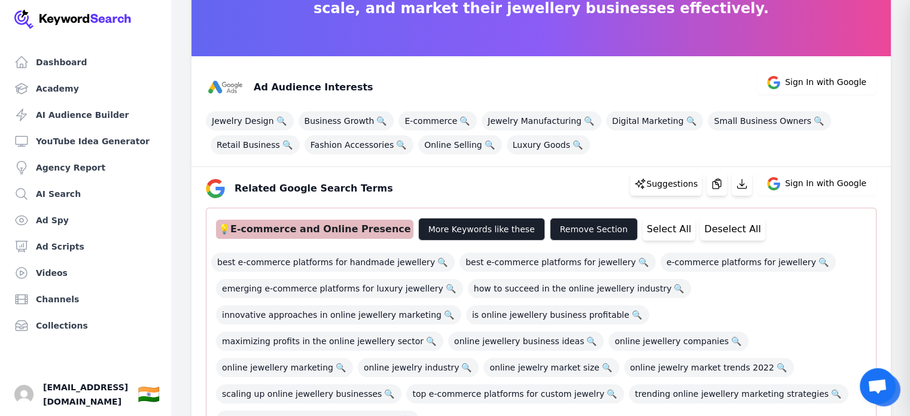
scroll to position [105, 0]
click at [318, 227] on div "💡 E-commerce and Online Presence" at bounding box center [314, 228] width 197 height 19
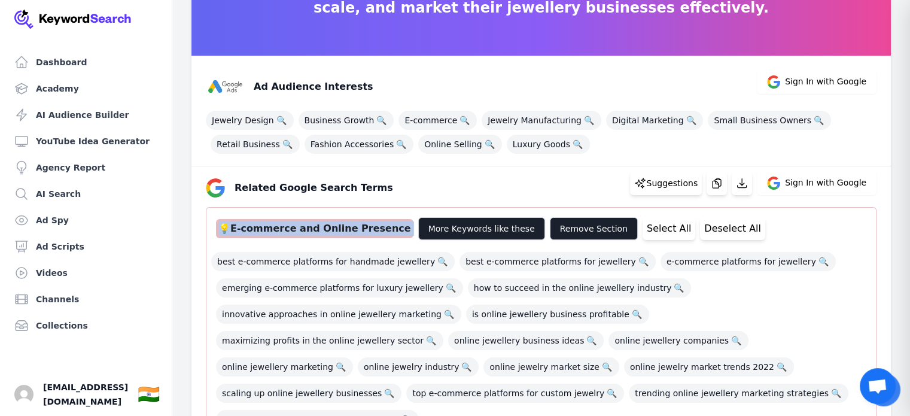
click at [318, 227] on div "💡 E-commerce and Online Presence" at bounding box center [314, 228] width 197 height 19
copy div "💡 E-commerce and Online Presence"
click at [302, 170] on div "Related Google Search Terms Suggestions Sign In with Google" at bounding box center [536, 183] width 680 height 29
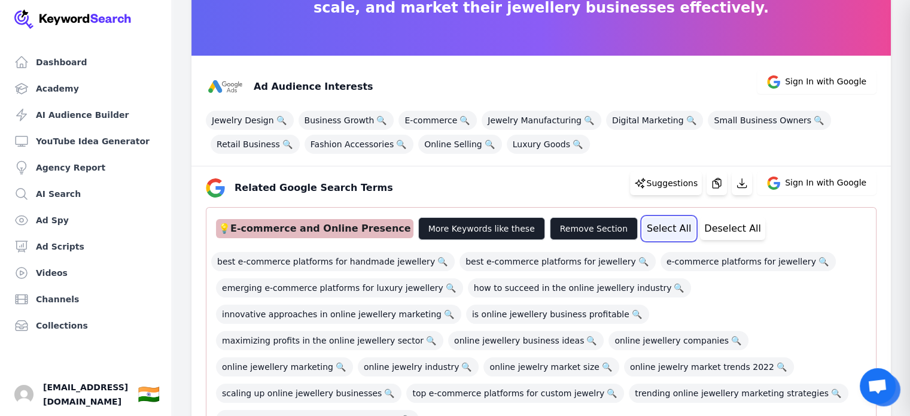
click at [642, 227] on button "Select All" at bounding box center [668, 228] width 53 height 23
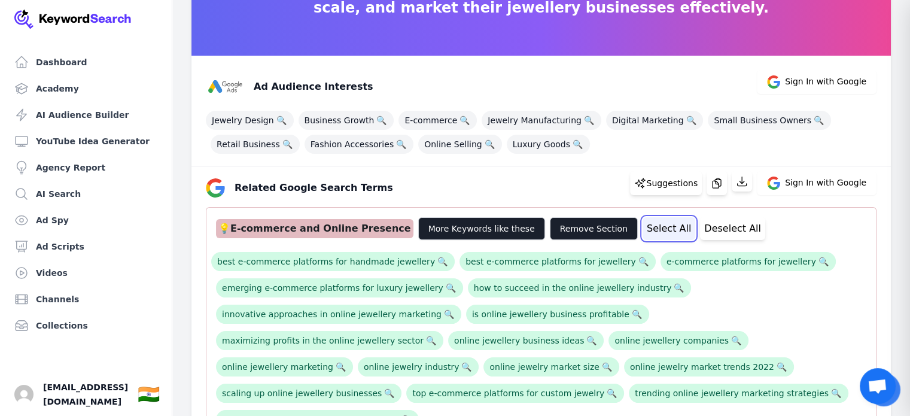
click at [642, 227] on button "Select All" at bounding box center [668, 228] width 53 height 23
click at [328, 236] on div "💡 E-commerce and Online Presence" at bounding box center [314, 228] width 197 height 19
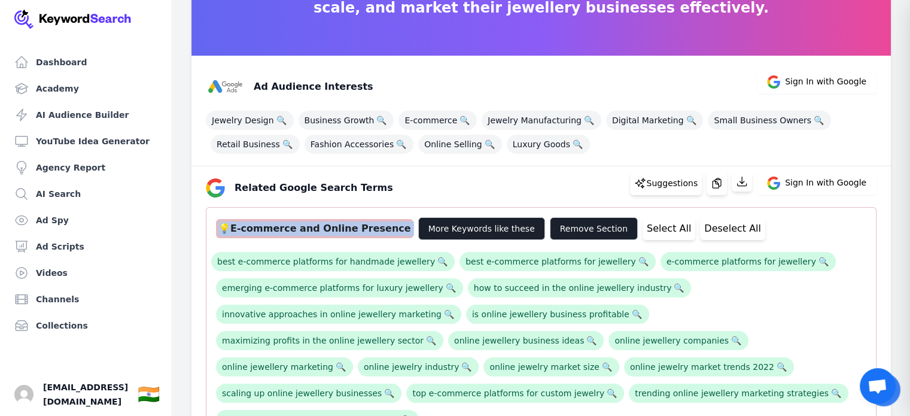
click at [328, 236] on div "💡 E-commerce and Online Presence" at bounding box center [314, 228] width 197 height 19
copy div "💡 E-commerce and Online Presence"
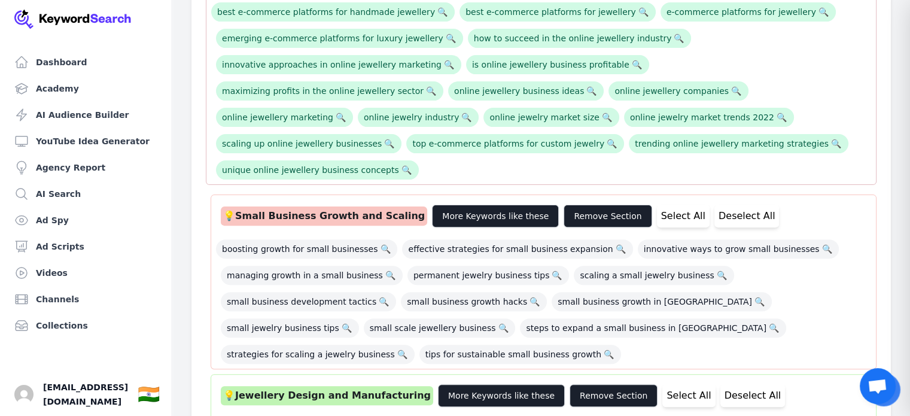
scroll to position [351, 0]
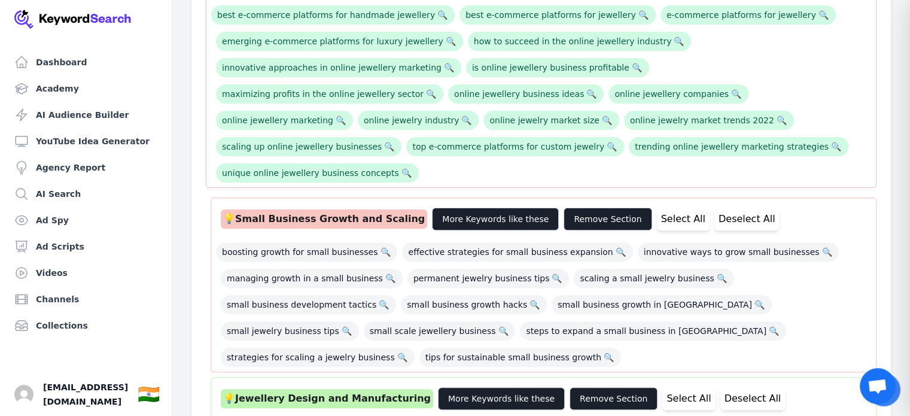
click at [308, 209] on div "💡 Small Business Growth and Scaling" at bounding box center [324, 218] width 206 height 19
copy div "💡 Small Business Growth and Scaling"
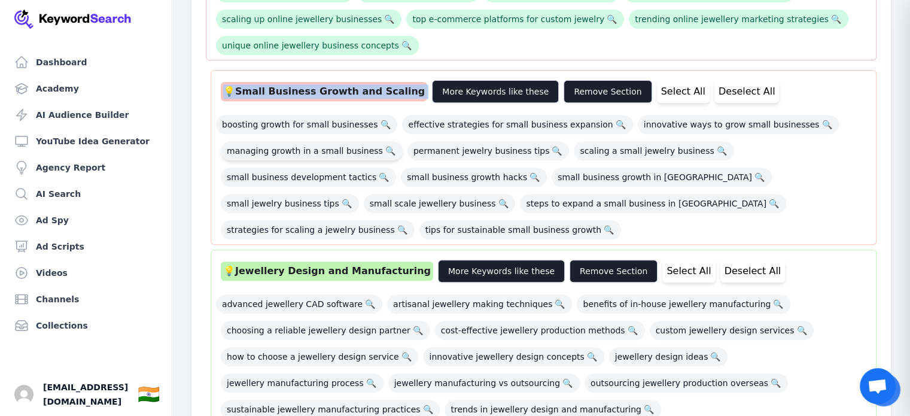
scroll to position [480, 0]
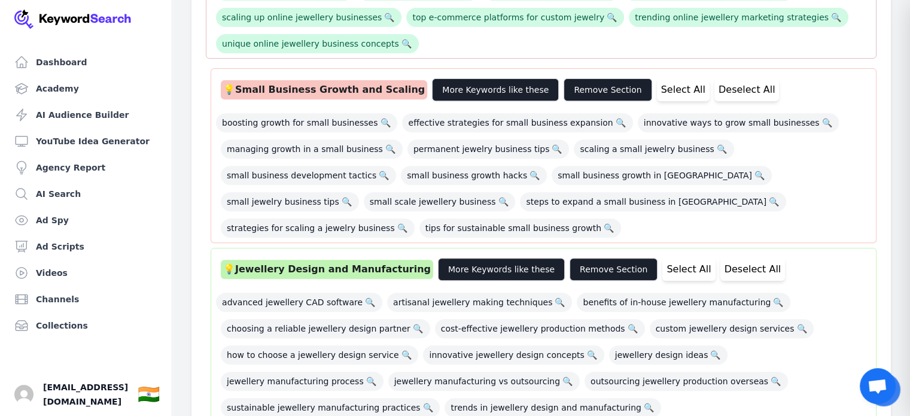
click at [330, 260] on div "💡 Jewellery Design and Manufacturing" at bounding box center [327, 269] width 212 height 19
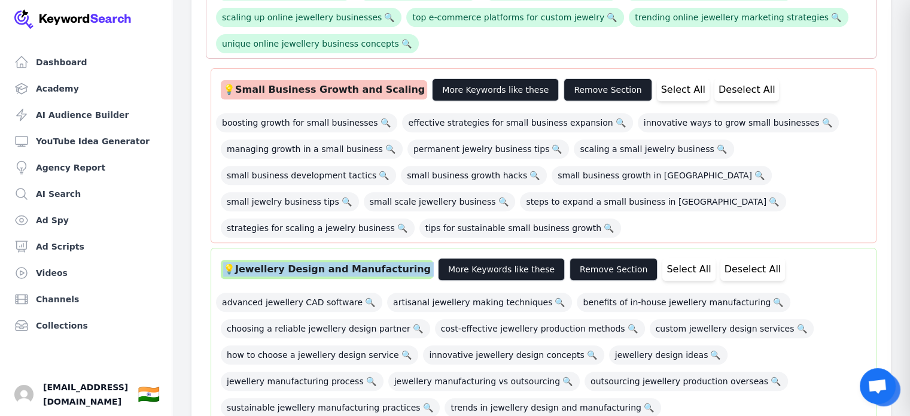
click at [330, 260] on div "💡 Jewellery Design and Manufacturing" at bounding box center [327, 269] width 212 height 19
copy div "💡 Jewellery Design and Manufacturing"
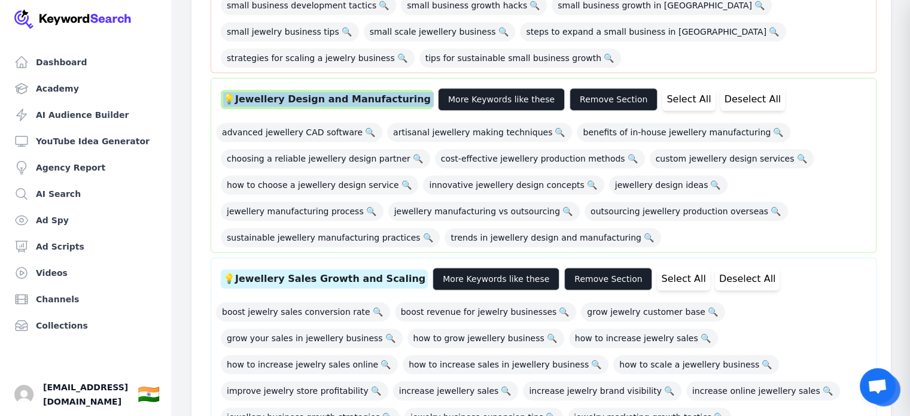
scroll to position [652, 0]
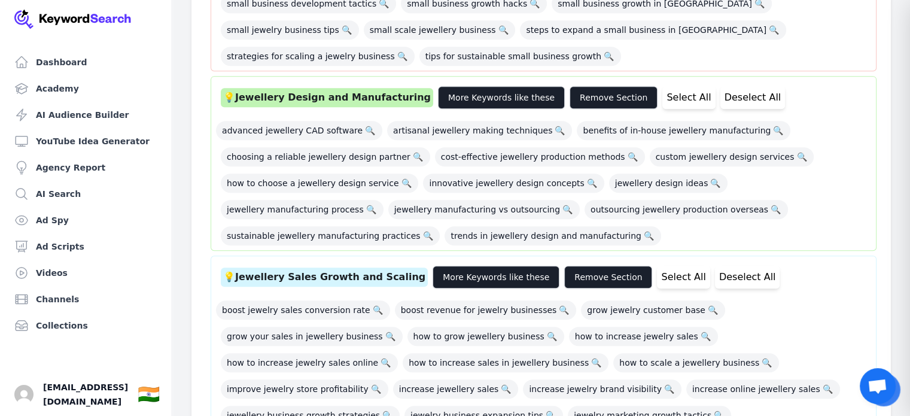
click at [287, 267] on div "💡 Jewellery Sales Growth and Scaling" at bounding box center [324, 276] width 207 height 19
copy div "💡 Jewellery Sales Growth and Scaling"
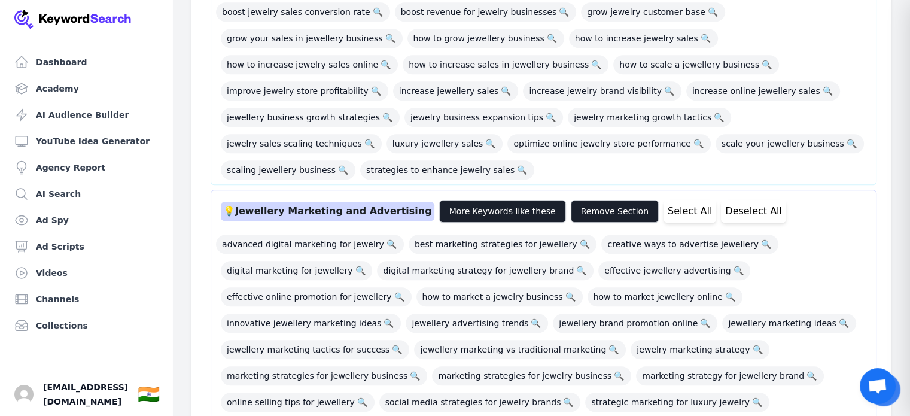
scroll to position [951, 0]
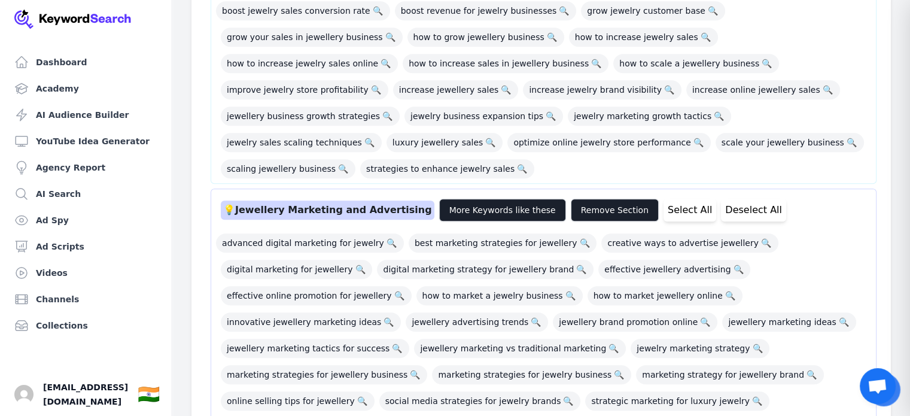
click at [297, 200] on div "💡 Jewellery Marketing and Advertising" at bounding box center [328, 209] width 214 height 19
copy div "💡 Jewellery Marketing and Advertising"
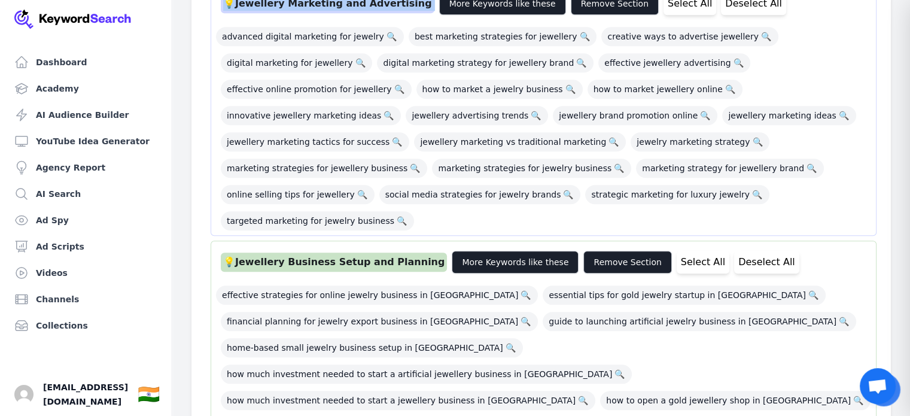
scroll to position [1158, 0]
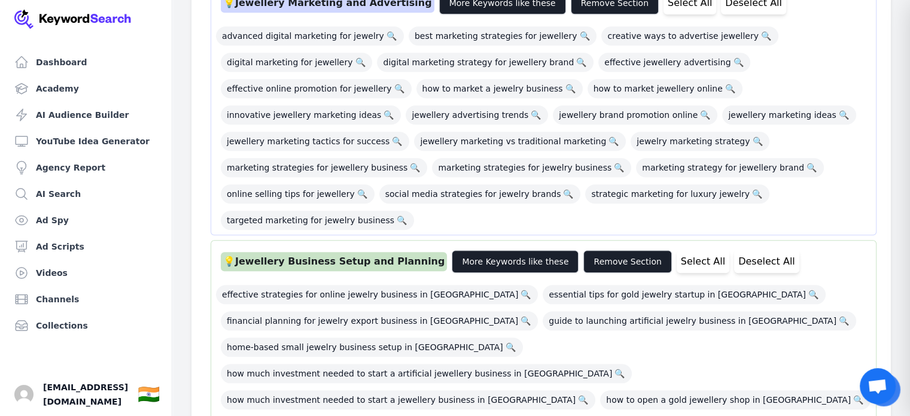
click at [327, 252] on div "💡 Jewellery Business Setup and Planning" at bounding box center [334, 261] width 226 height 19
copy div "💡 Jewellery Business Setup and Planning"
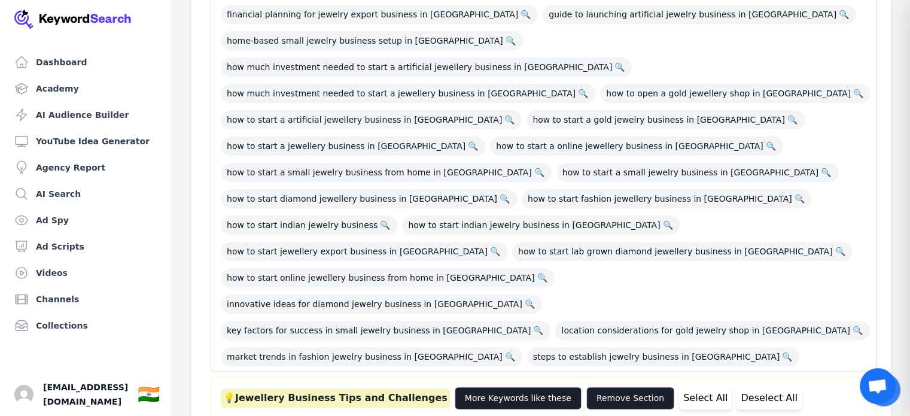
scroll to position [1481, 0]
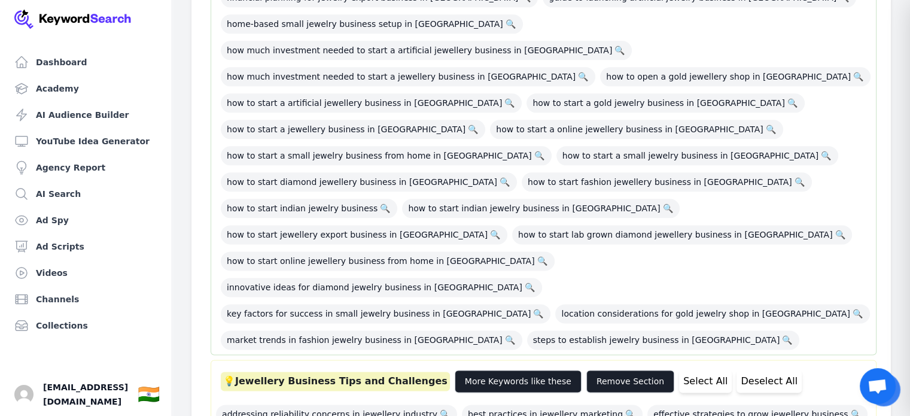
click at [340, 371] on div "💡 Jewellery Business Tips and Challenges" at bounding box center [335, 380] width 229 height 19
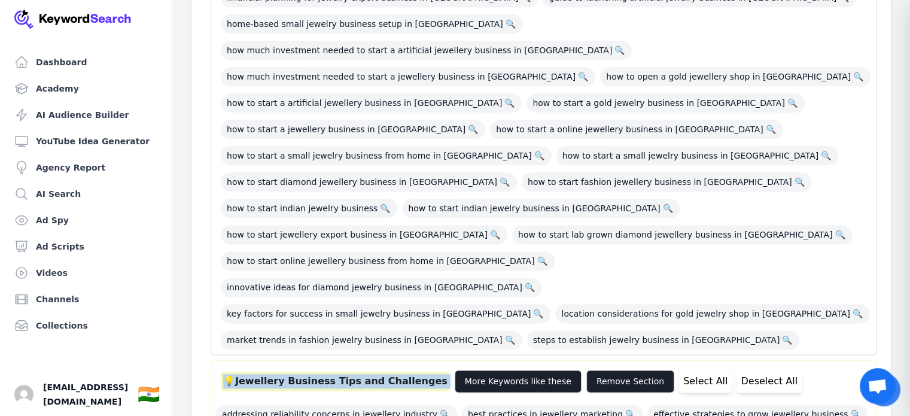
click at [340, 371] on div "💡 Jewellery Business Tips and Challenges" at bounding box center [335, 380] width 229 height 19
copy div "💡 Jewellery Business Tips and Challenges"
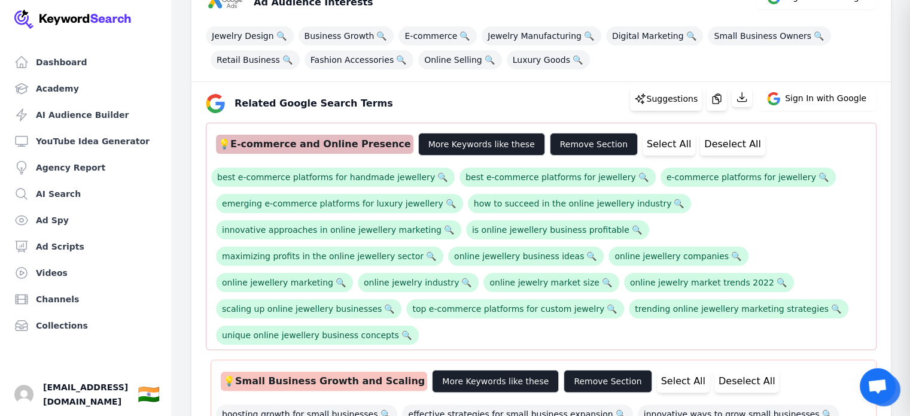
scroll to position [188, 0]
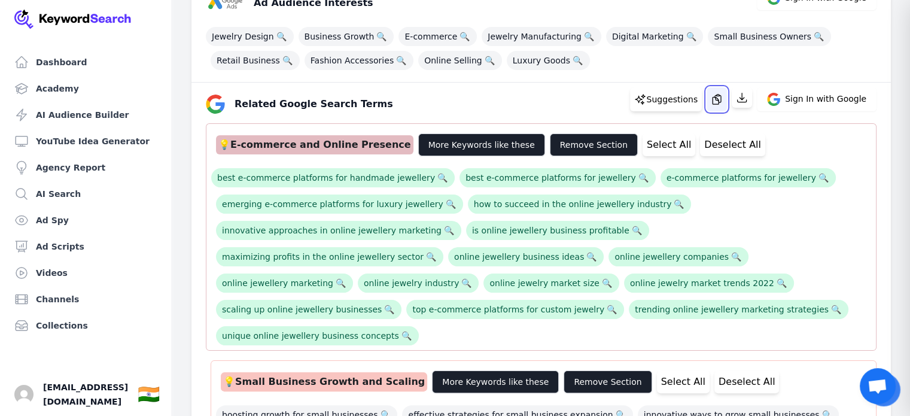
click at [727, 106] on button "button" at bounding box center [716, 99] width 20 height 24
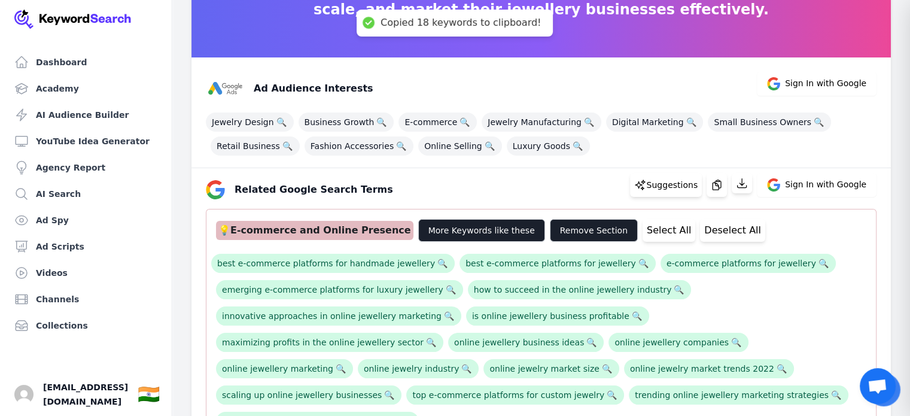
click at [775, 220] on div "💡 E-commerce and Online Presence More Keywords like these Remove Section Select…" at bounding box center [541, 230] width 660 height 32
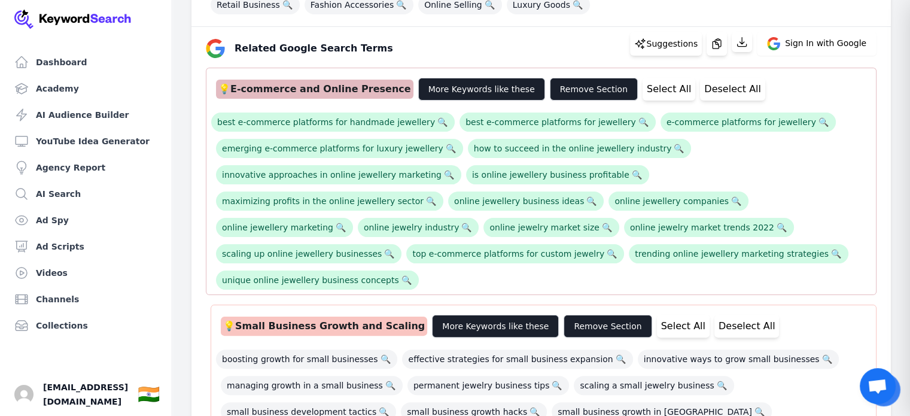
scroll to position [246, 0]
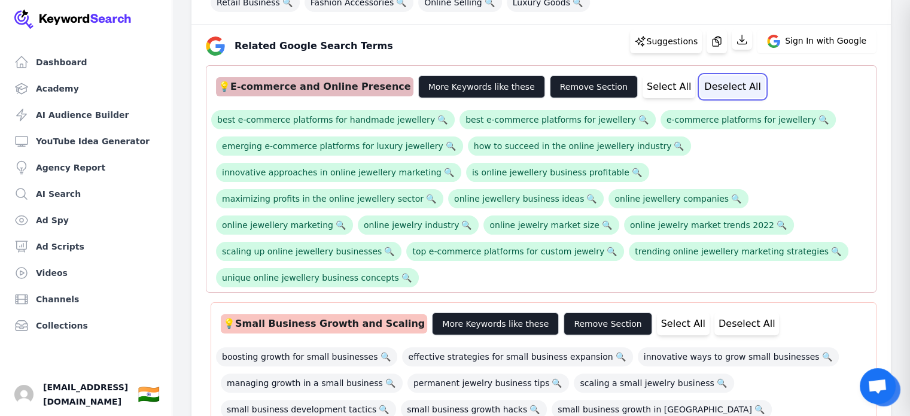
click at [700, 78] on button "Deselect All" at bounding box center [732, 86] width 65 height 23
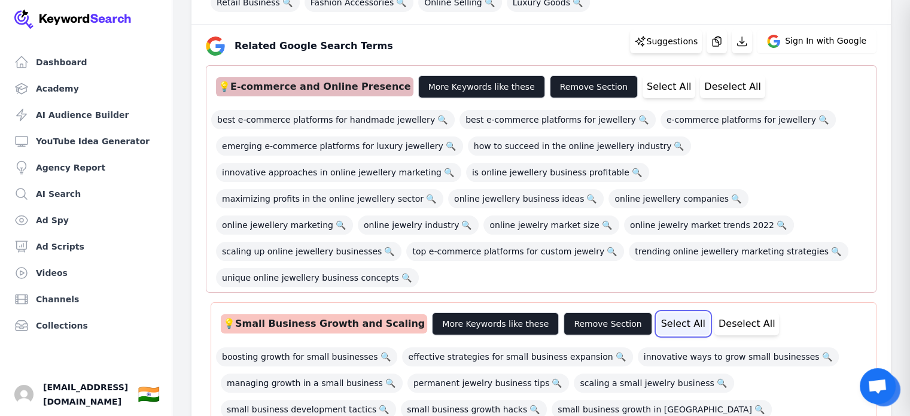
click at [657, 312] on button "Select All" at bounding box center [683, 323] width 53 height 23
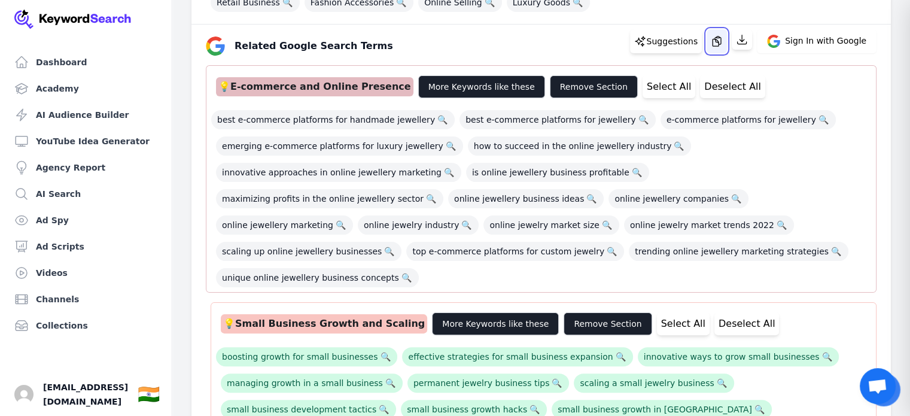
click at [727, 32] on button "button" at bounding box center [716, 41] width 20 height 24
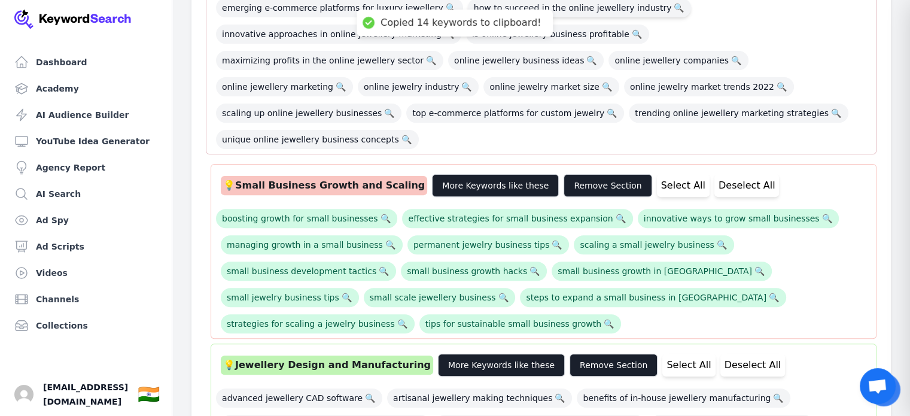
scroll to position [383, 0]
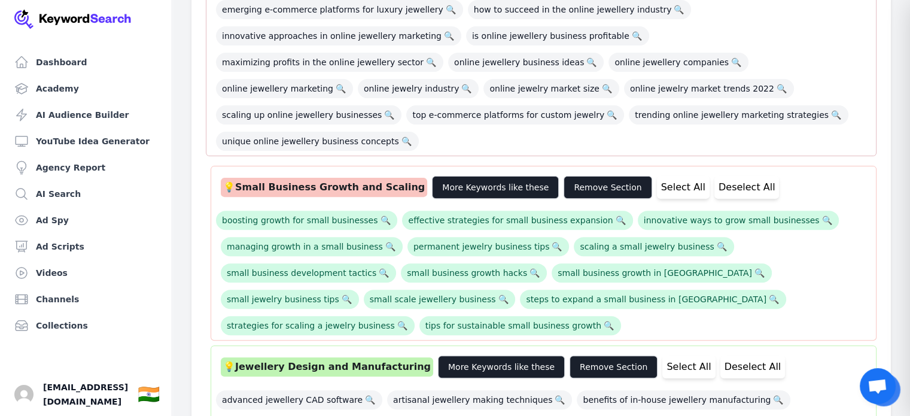
click at [678, 289] on div "boosting growth for small businesses 🔍 effective strategies for small business …" at bounding box center [543, 269] width 655 height 132
click at [714, 176] on button "Deselect All" at bounding box center [746, 187] width 65 height 23
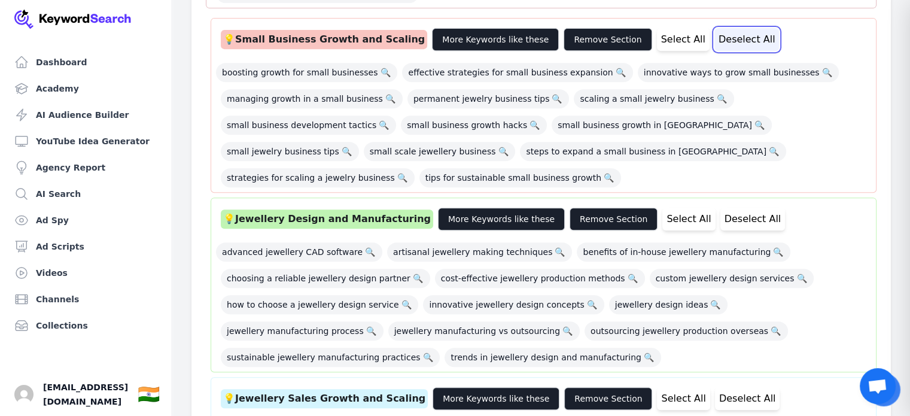
scroll to position [536, 0]
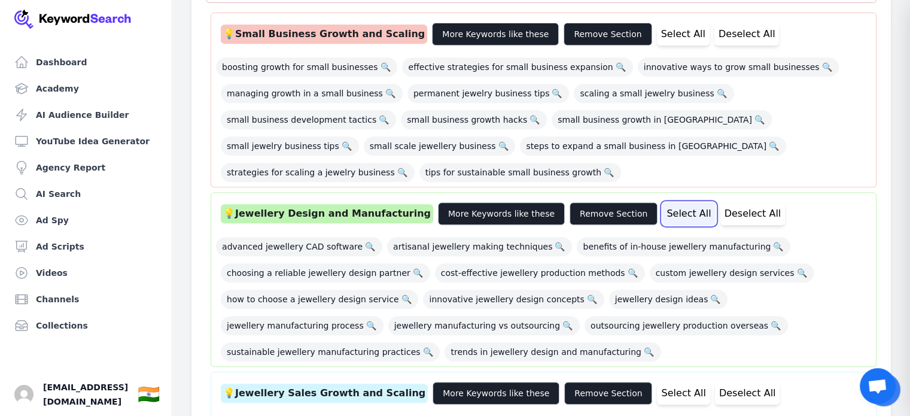
click at [662, 202] on button "Select All" at bounding box center [688, 213] width 53 height 23
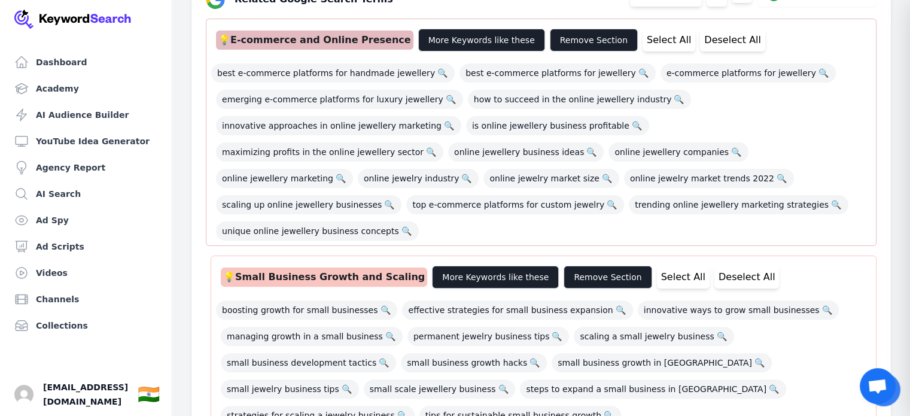
scroll to position [294, 0]
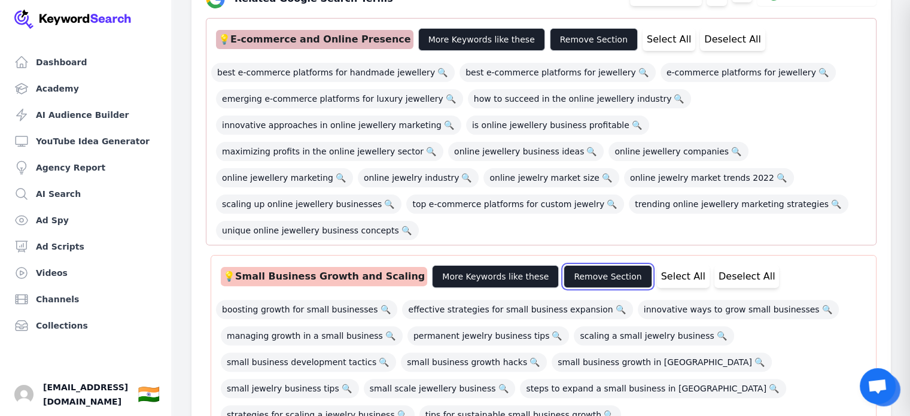
click at [569, 265] on button "Remove Section" at bounding box center [607, 276] width 88 height 23
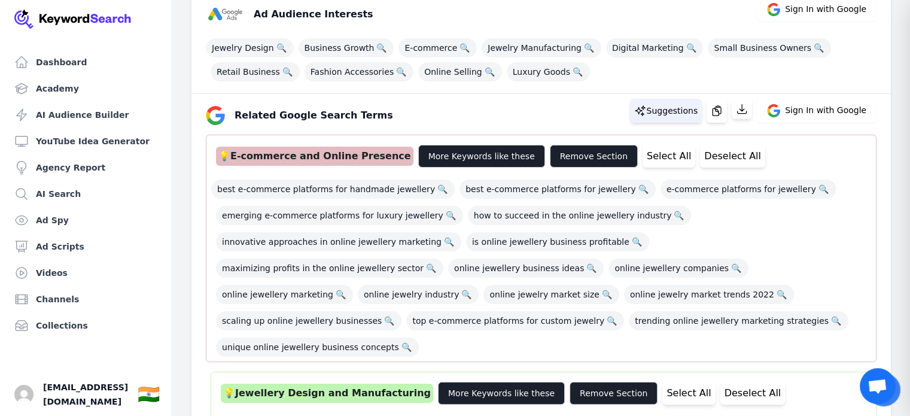
scroll to position [177, 0]
click at [730, 123] on div "Related Google Search Terms Suggestions Sign In with Google" at bounding box center [536, 110] width 680 height 29
click at [726, 118] on button "button" at bounding box center [716, 111] width 20 height 24
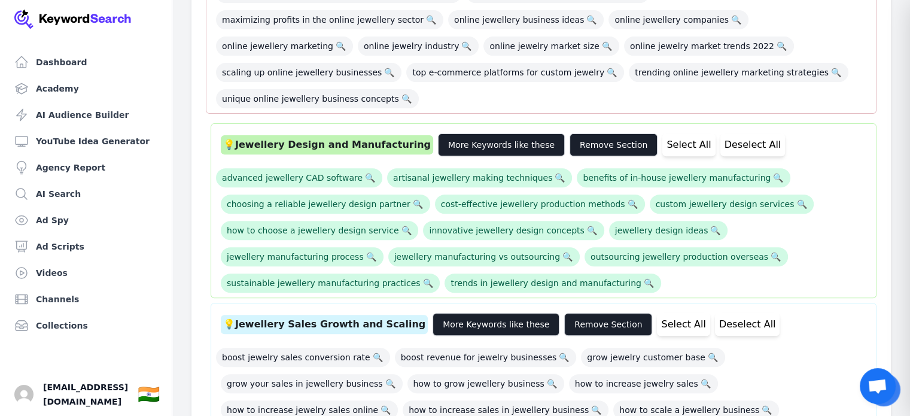
scroll to position [426, 0]
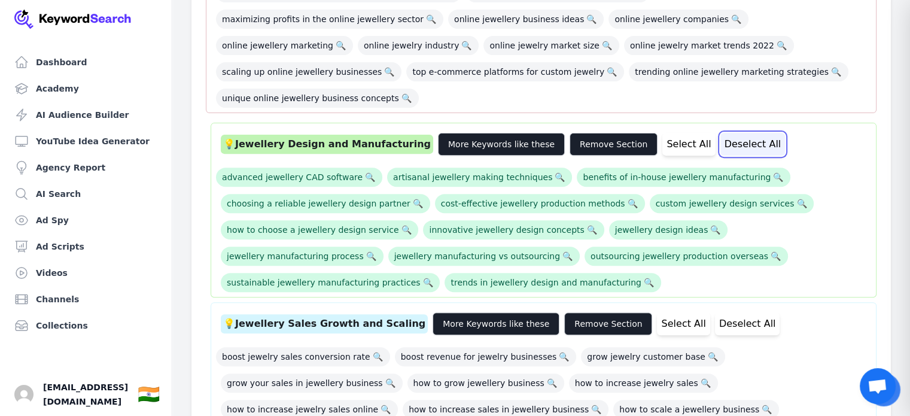
click at [720, 133] on button "Deselect All" at bounding box center [752, 144] width 65 height 23
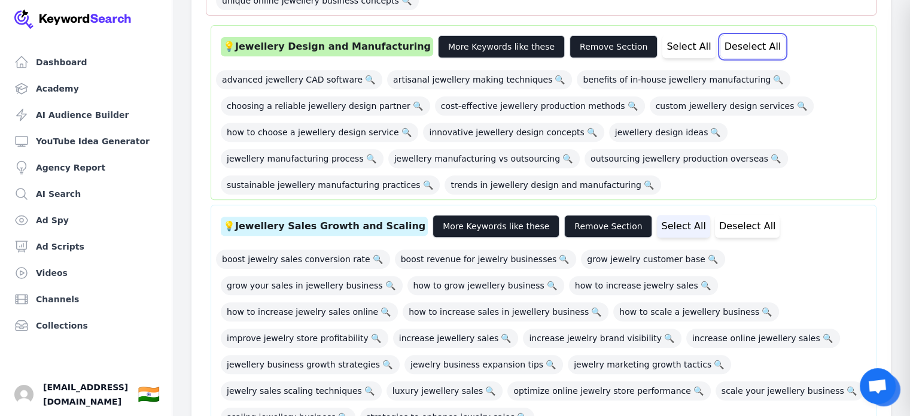
scroll to position [524, 0]
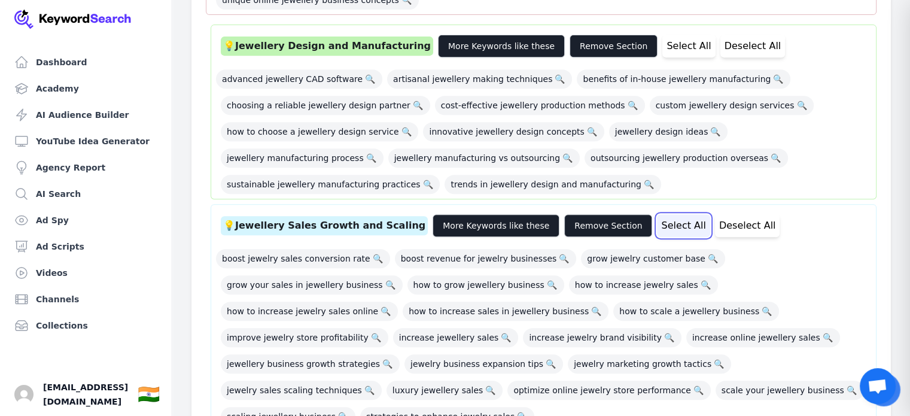
click at [657, 214] on button "Select All" at bounding box center [683, 225] width 53 height 23
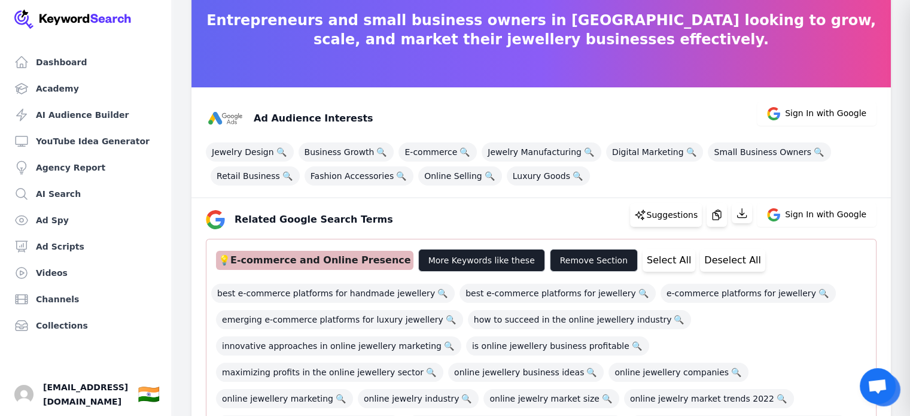
scroll to position [72, 0]
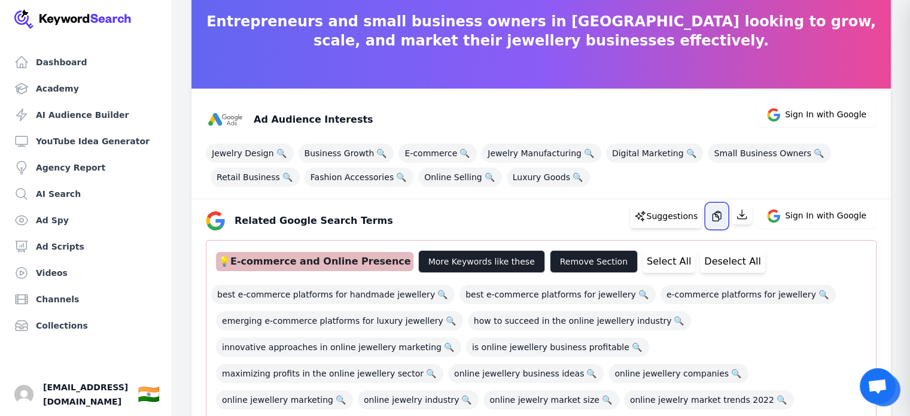
click at [723, 214] on icon "button" at bounding box center [717, 216] width 12 height 12
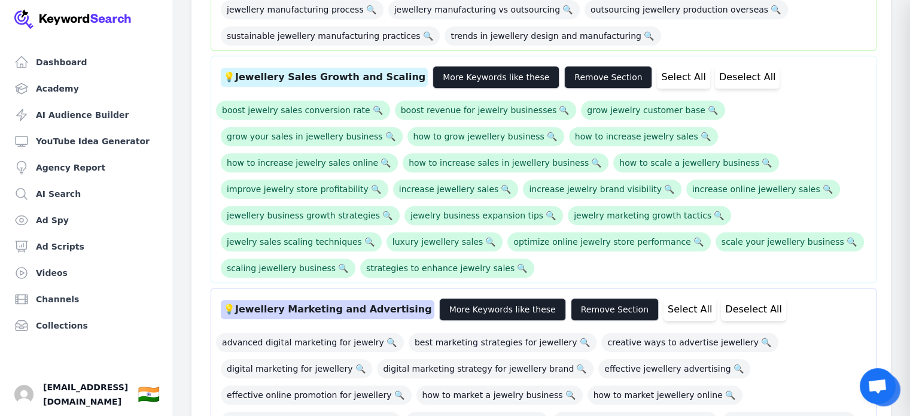
scroll to position [673, 0]
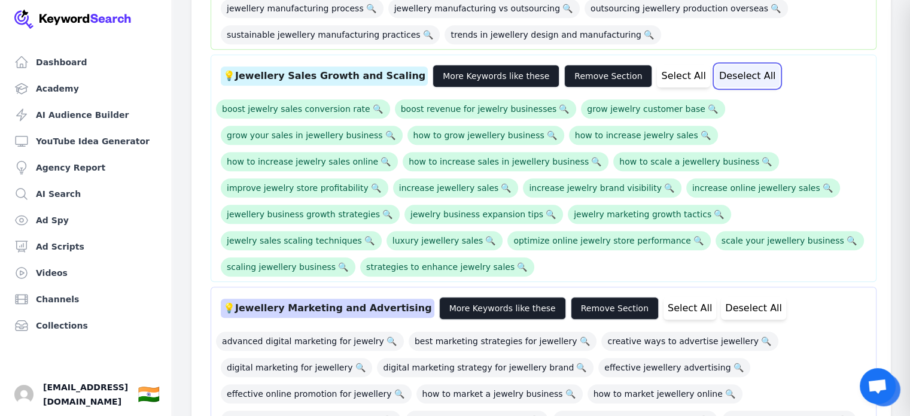
click at [715, 65] on button "Deselect All" at bounding box center [747, 76] width 65 height 23
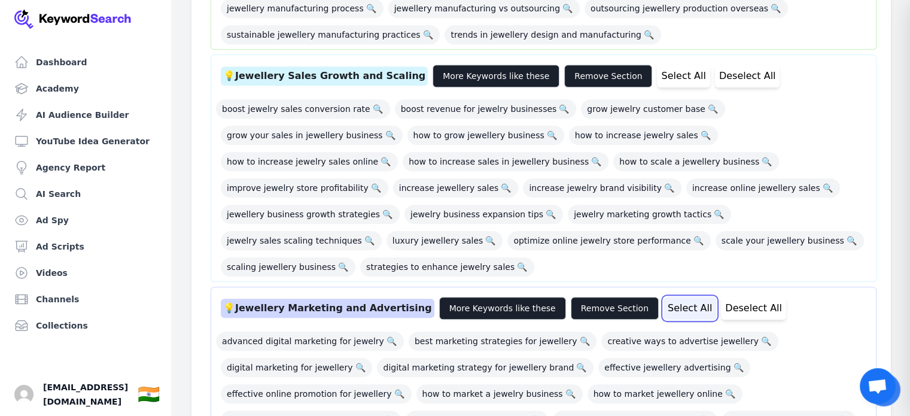
click at [663, 297] on button "Select All" at bounding box center [689, 308] width 53 height 23
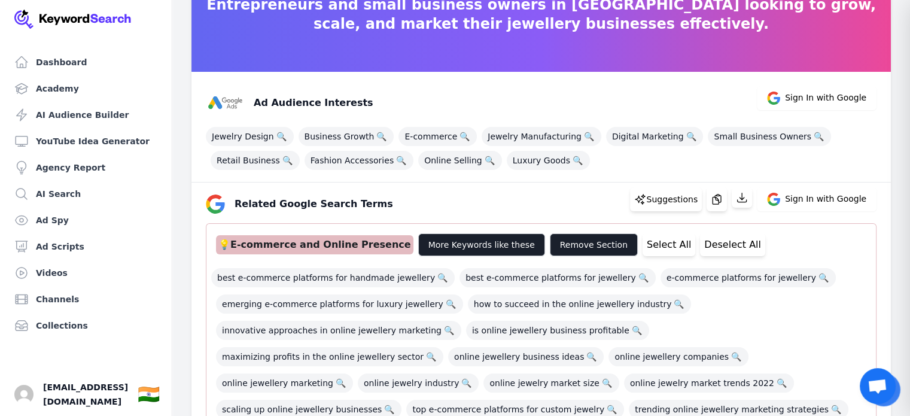
scroll to position [74, 0]
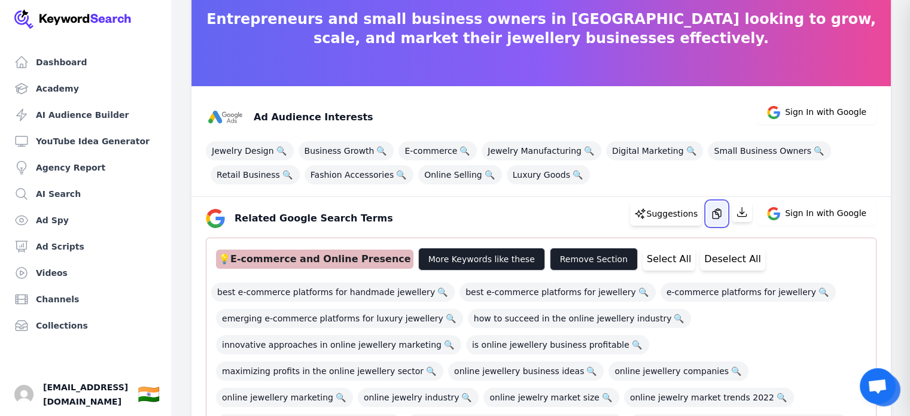
click at [713, 208] on button "button" at bounding box center [716, 214] width 20 height 24
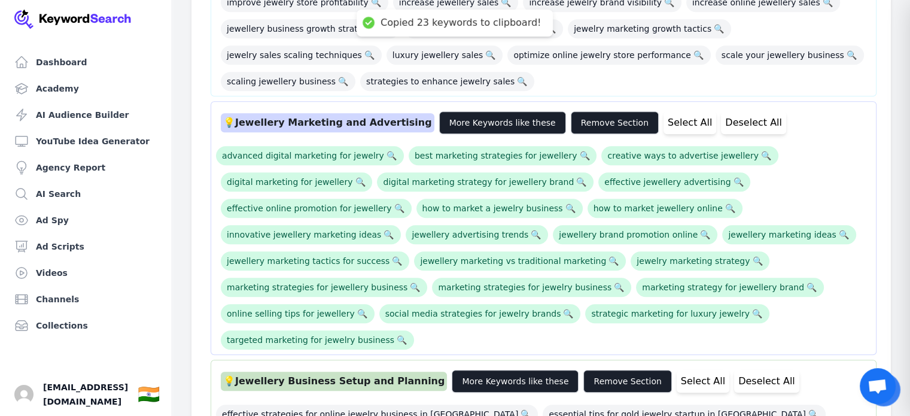
scroll to position [806, 0]
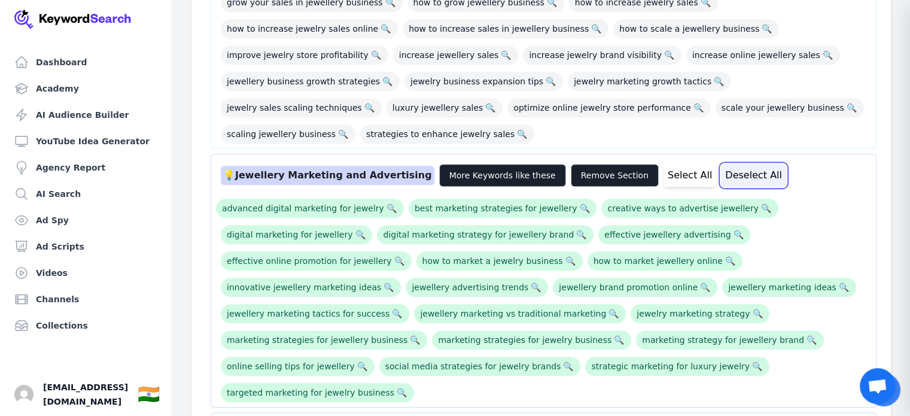
click at [721, 164] on button "Deselect All" at bounding box center [753, 175] width 65 height 23
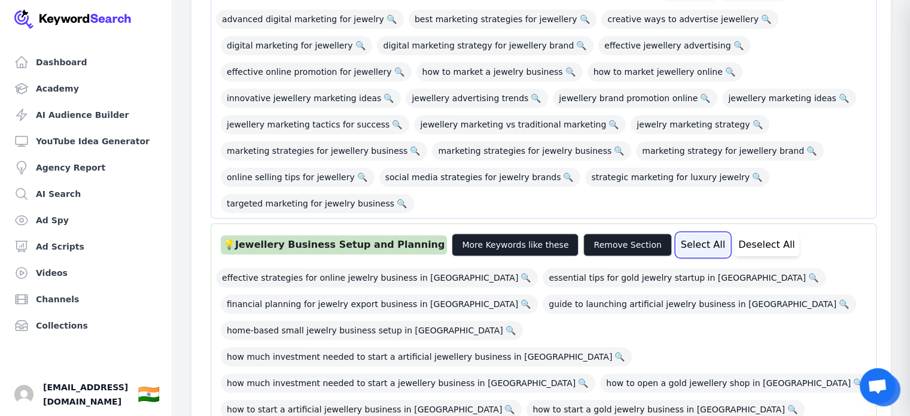
click at [676, 233] on button "Select All" at bounding box center [702, 244] width 53 height 23
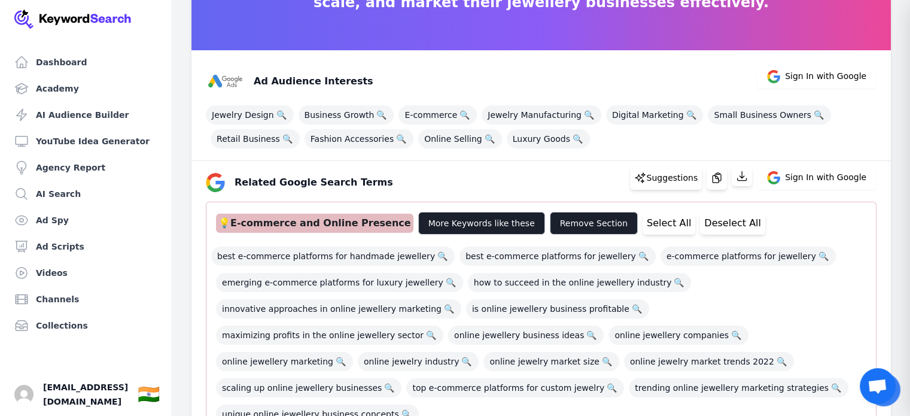
scroll to position [105, 0]
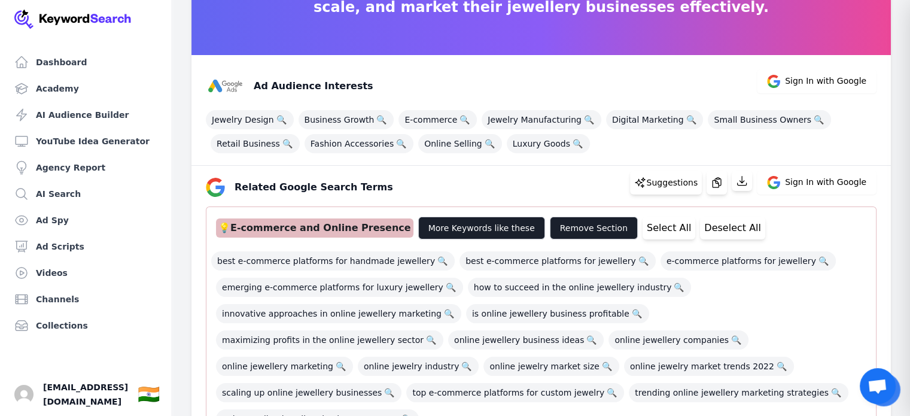
click at [709, 179] on div "Suggestions Sign In with Google" at bounding box center [753, 182] width 246 height 24
click at [718, 181] on icon "button" at bounding box center [717, 182] width 12 height 12
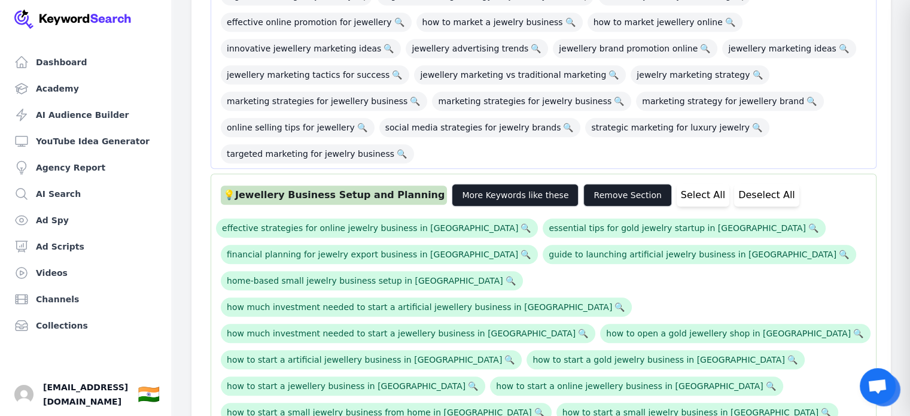
scroll to position [1043, 0]
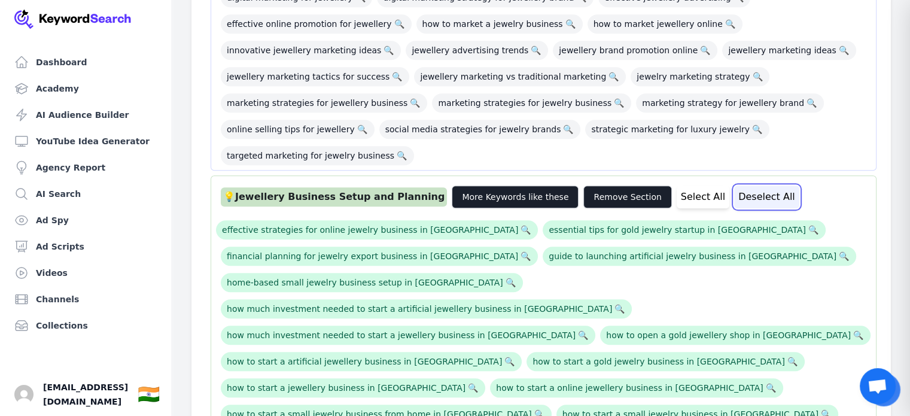
click at [734, 185] on button "Deselect All" at bounding box center [766, 196] width 65 height 23
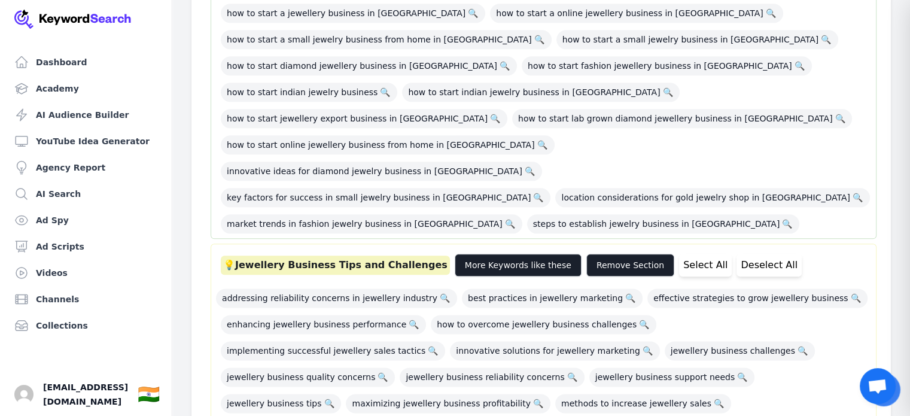
scroll to position [1437, 0]
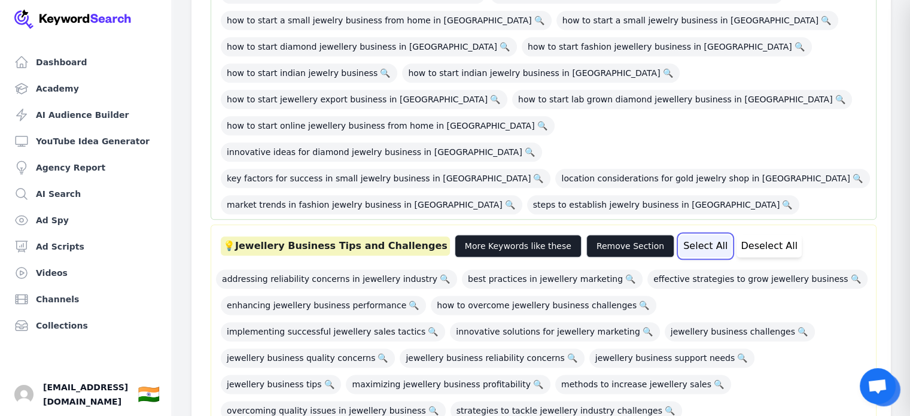
click at [679, 234] on button "Select All" at bounding box center [705, 245] width 53 height 23
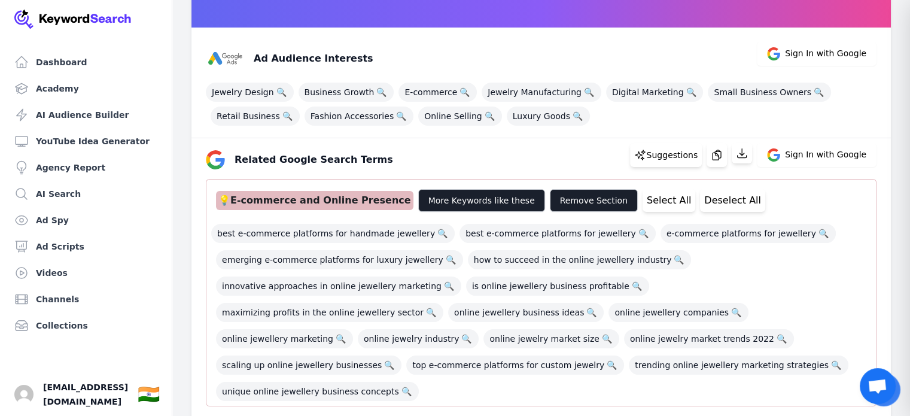
scroll to position [114, 0]
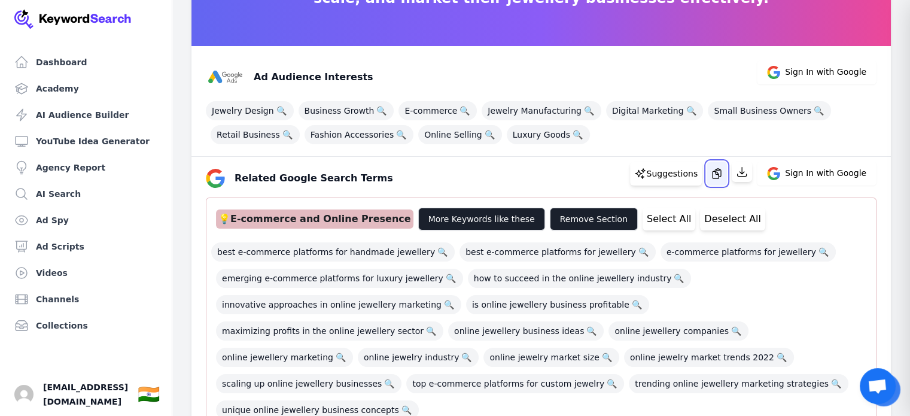
click at [727, 174] on button "button" at bounding box center [716, 173] width 20 height 24
